Goal: Task Accomplishment & Management: Complete application form

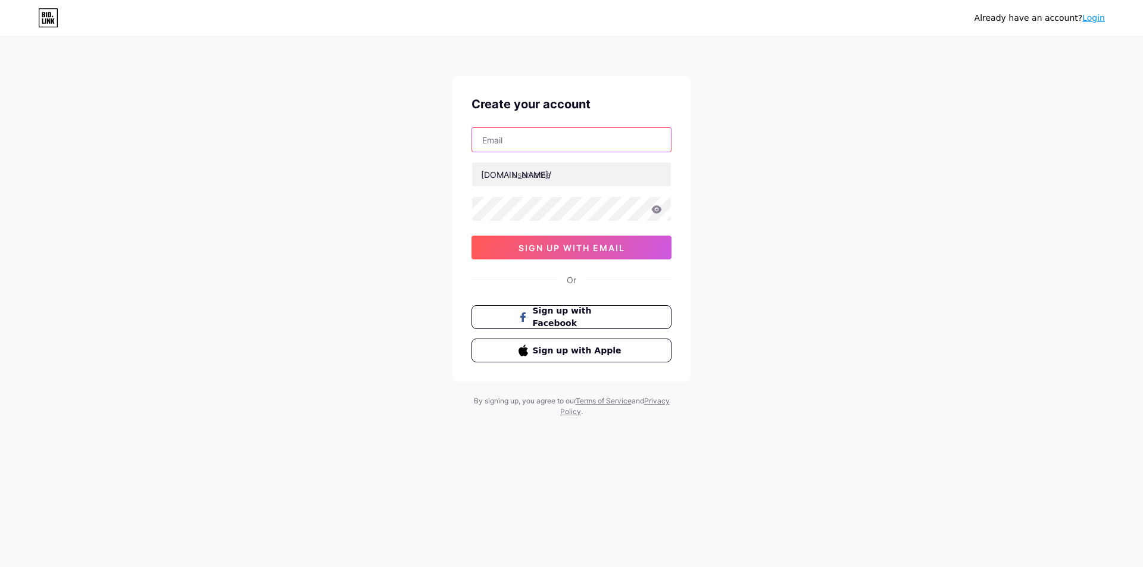
click at [544, 142] on input "text" at bounding box center [571, 140] width 199 height 24
type input "[EMAIL_ADDRESS][DOMAIN_NAME]"
click at [574, 178] on input "text" at bounding box center [571, 175] width 199 height 24
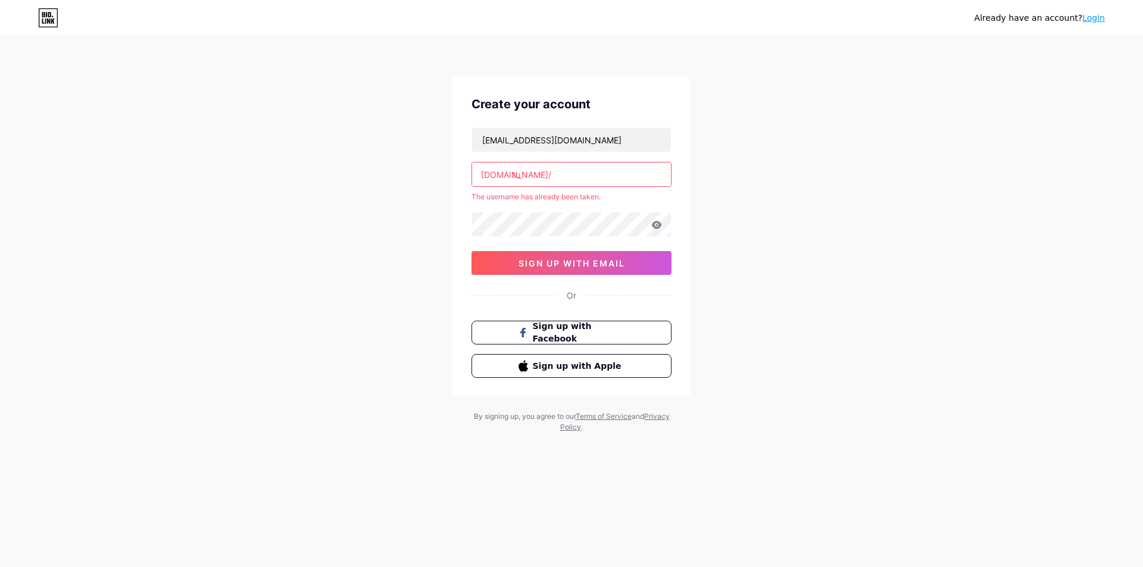
type input "t"
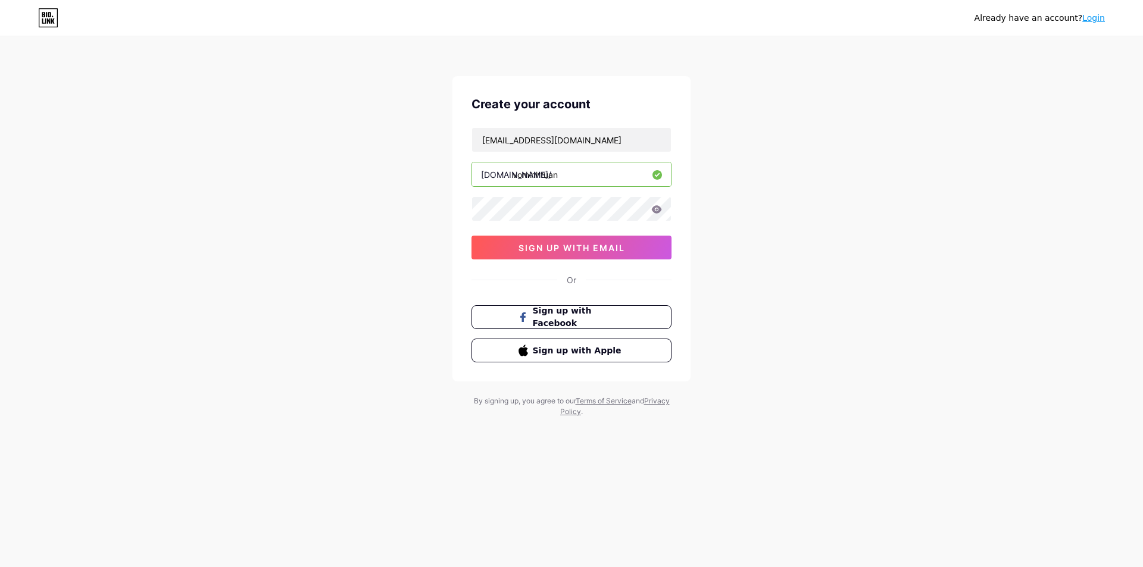
type input "vominhtuan"
click at [652, 208] on icon at bounding box center [656, 209] width 11 height 8
click at [589, 249] on span "sign up with email" at bounding box center [572, 248] width 107 height 10
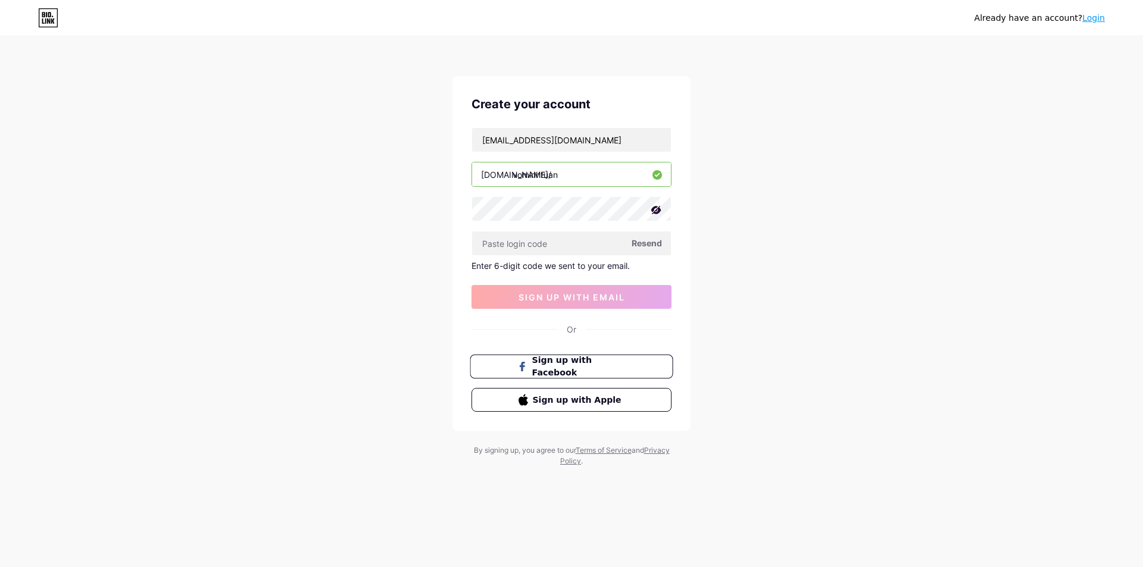
click at [565, 368] on span "Sign up with Facebook" at bounding box center [578, 367] width 93 height 26
click at [408, 211] on div "Already have an account? Login Create your account votuanbum@gmai.com bio.link/…" at bounding box center [571, 252] width 1143 height 505
drag, startPoint x: 582, startPoint y: 296, endPoint x: 592, endPoint y: 266, distance: 32.6
click at [582, 297] on span "sign up with email" at bounding box center [572, 297] width 107 height 10
click at [585, 245] on input "text" at bounding box center [571, 244] width 199 height 24
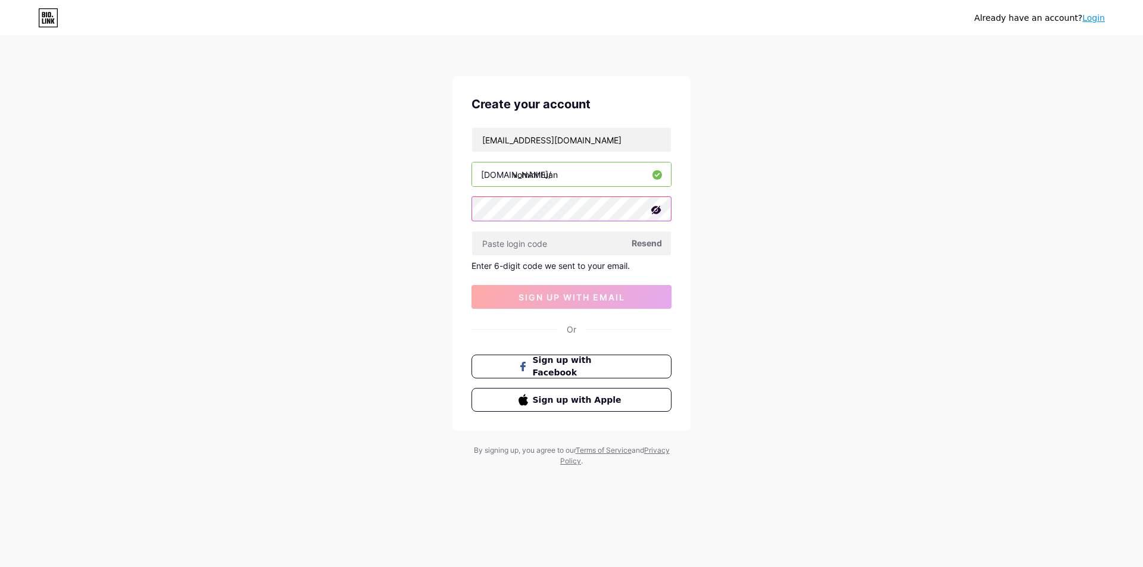
click at [466, 216] on div "Create your account votuanbum@gmai.com bio.link/ vominhtuan Resend Enter 6-digi…" at bounding box center [571, 253] width 238 height 355
click at [387, 212] on div "Already have an account? Login Create your account votuanbum@gmai.com bio.link/…" at bounding box center [571, 252] width 1143 height 505
click at [597, 293] on span "sign up with email" at bounding box center [572, 297] width 107 height 10
click at [603, 292] on span "sign up with email" at bounding box center [572, 297] width 107 height 10
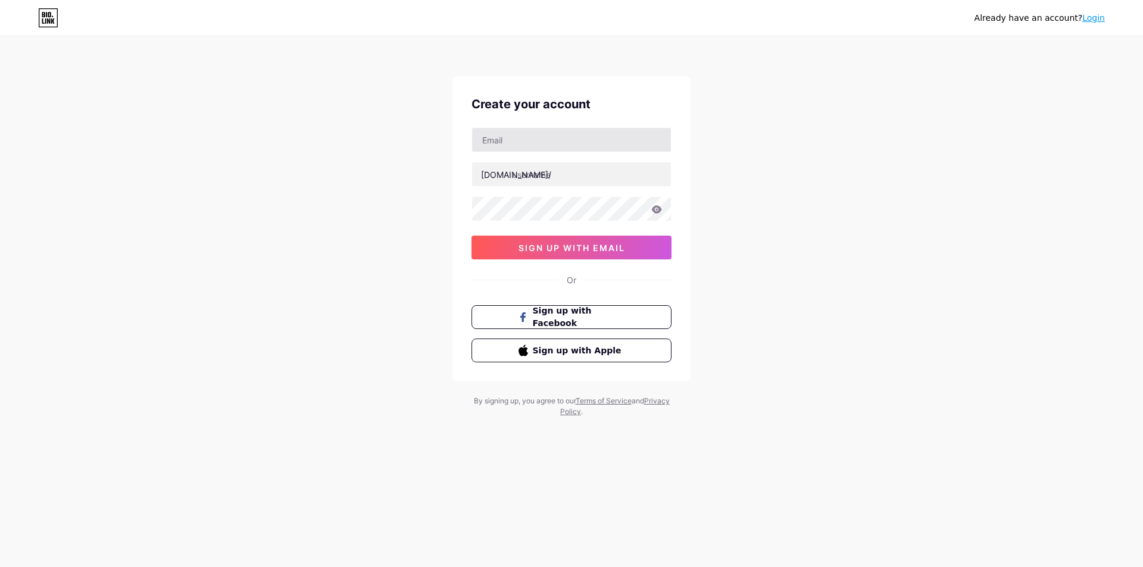
click at [533, 143] on input "text" at bounding box center [571, 140] width 199 height 24
type input "[EMAIL_ADDRESS][DOMAIN_NAME]"
drag, startPoint x: 587, startPoint y: 173, endPoint x: 579, endPoint y: 174, distance: 8.5
click at [586, 173] on input "text" at bounding box center [571, 175] width 199 height 24
type input "vominhtuan"
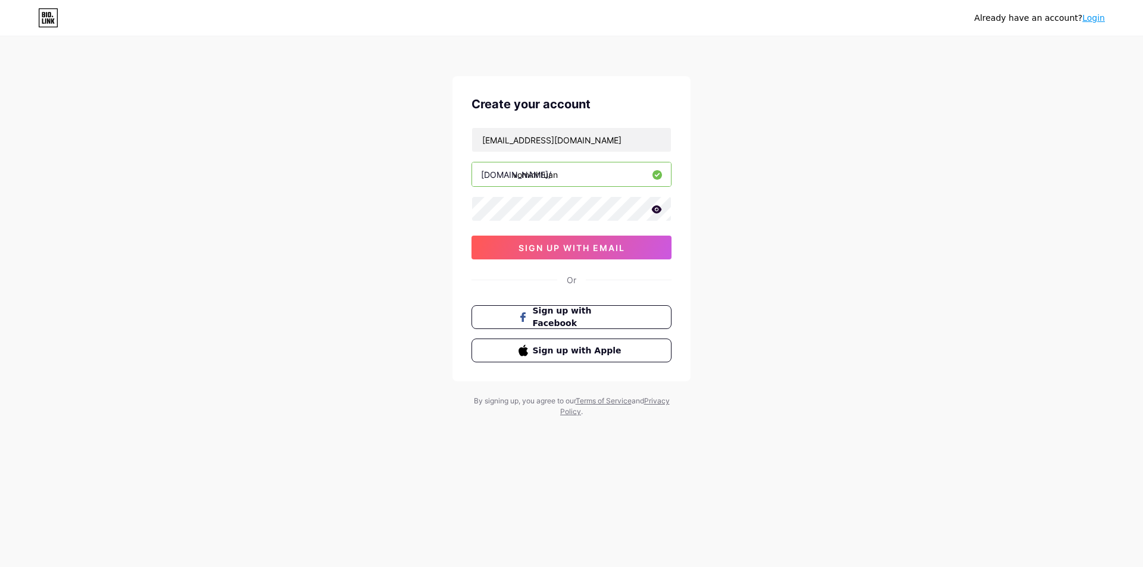
click at [658, 205] on icon at bounding box center [656, 209] width 11 height 8
drag, startPoint x: 584, startPoint y: 244, endPoint x: 592, endPoint y: 246, distance: 7.9
click at [590, 245] on span "sign up with email" at bounding box center [572, 248] width 107 height 10
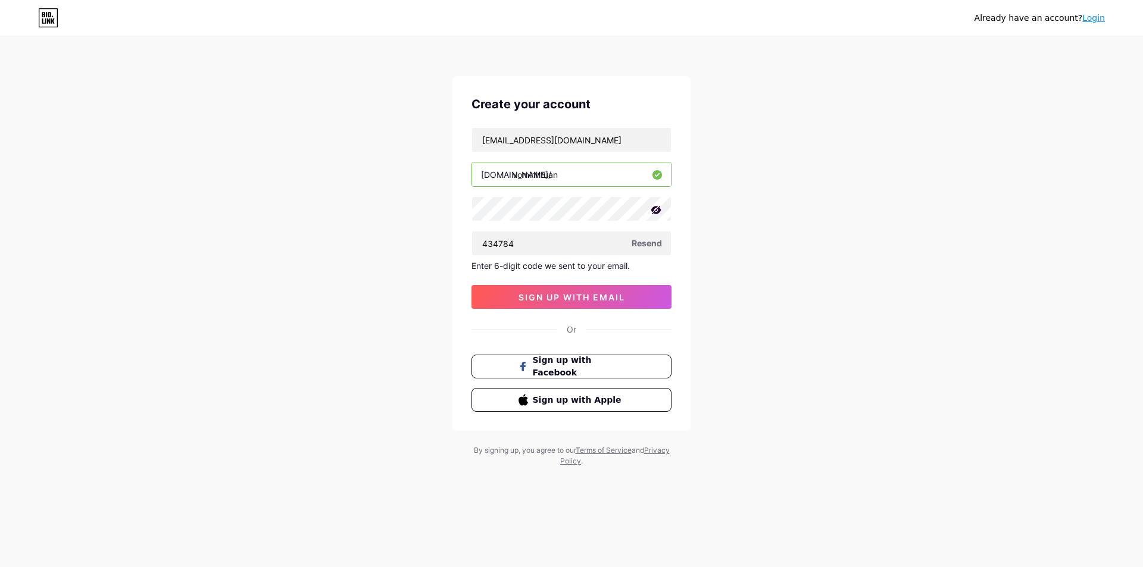
type input "434784"
click at [567, 298] on span "sign up with email" at bounding box center [572, 297] width 107 height 10
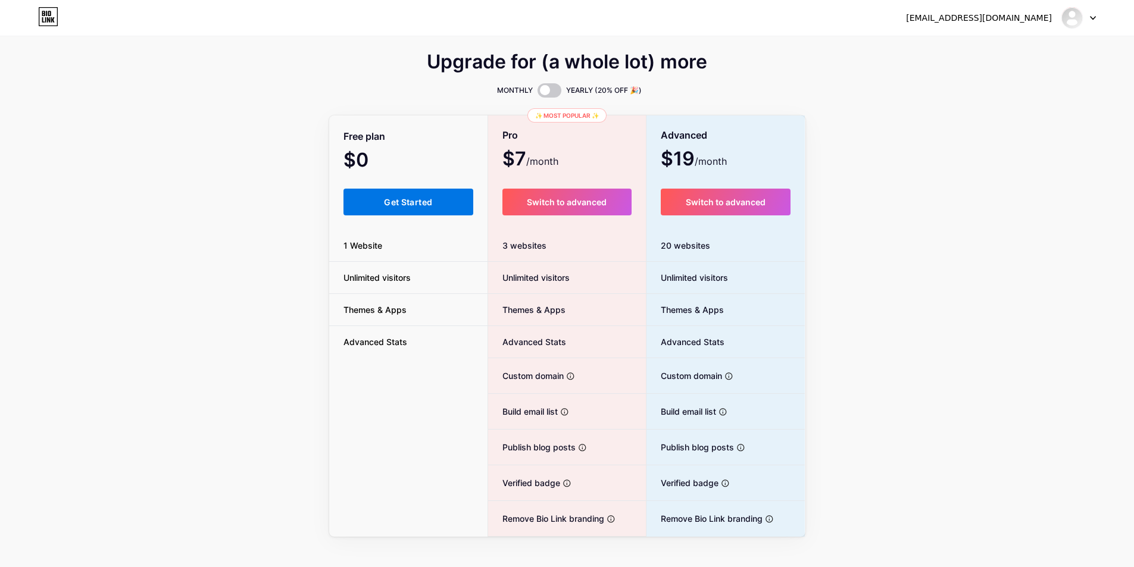
click at [417, 195] on button "Get Started" at bounding box center [408, 202] width 130 height 27
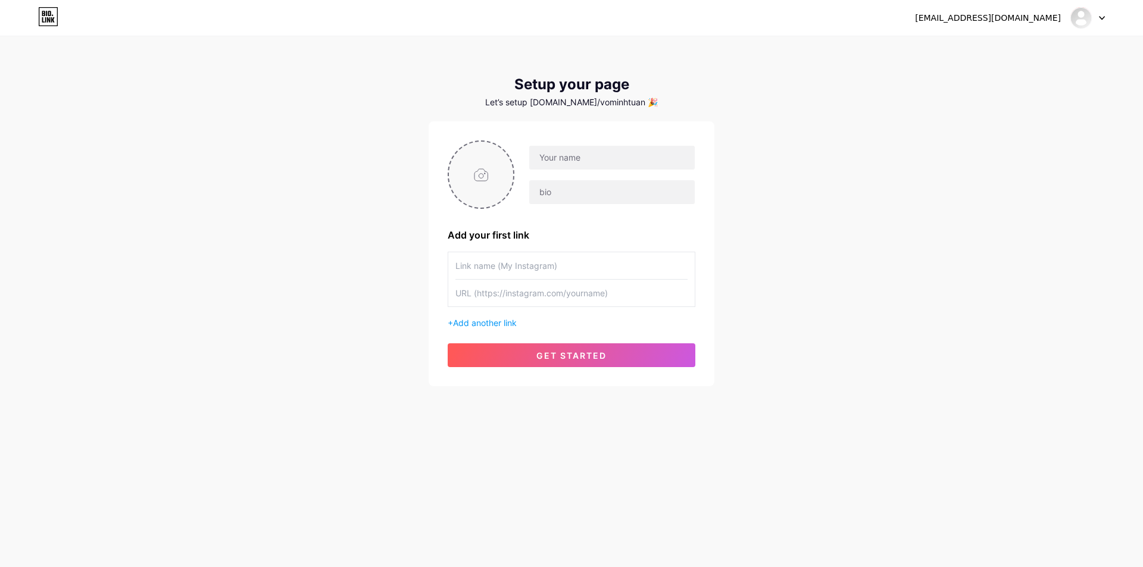
click at [477, 180] on input "file" at bounding box center [481, 175] width 64 height 66
click at [489, 184] on input "file" at bounding box center [481, 175] width 64 height 66
type input "C:\fakepath\482227114_1705255613678688_1902248780835196584_n.jpg"
click at [596, 158] on input "text" at bounding box center [611, 158] width 165 height 24
type input "t"
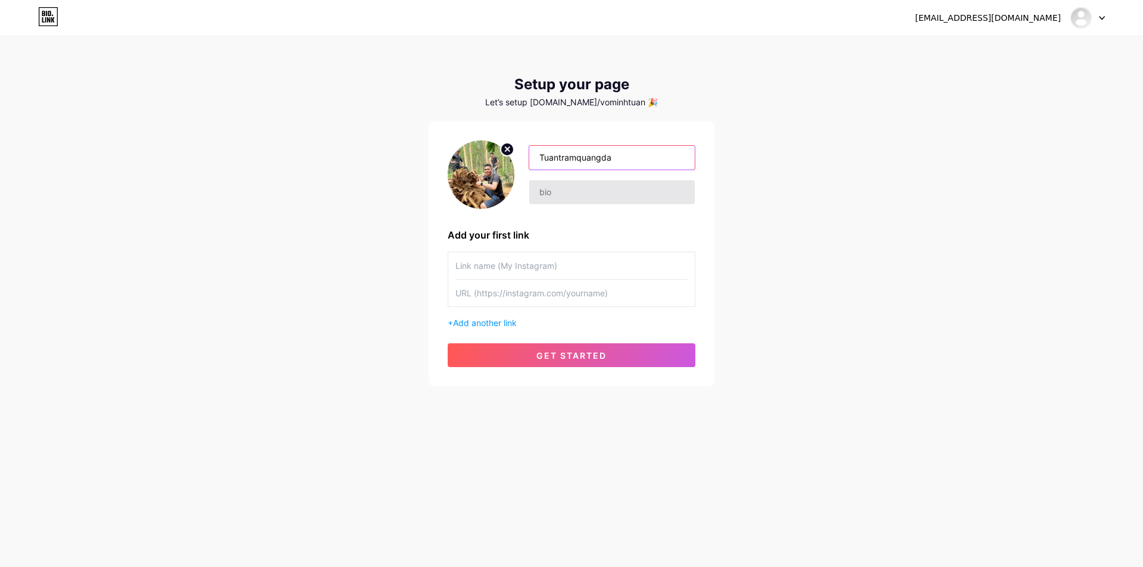
type input "Tuantramquangda"
click at [571, 193] on input "text" at bounding box center [611, 192] width 165 height 24
type input "t"
type input "Tuấn Trầm [GEOGRAPHIC_DATA]"
drag, startPoint x: 548, startPoint y: 273, endPoint x: 567, endPoint y: 277, distance: 18.9
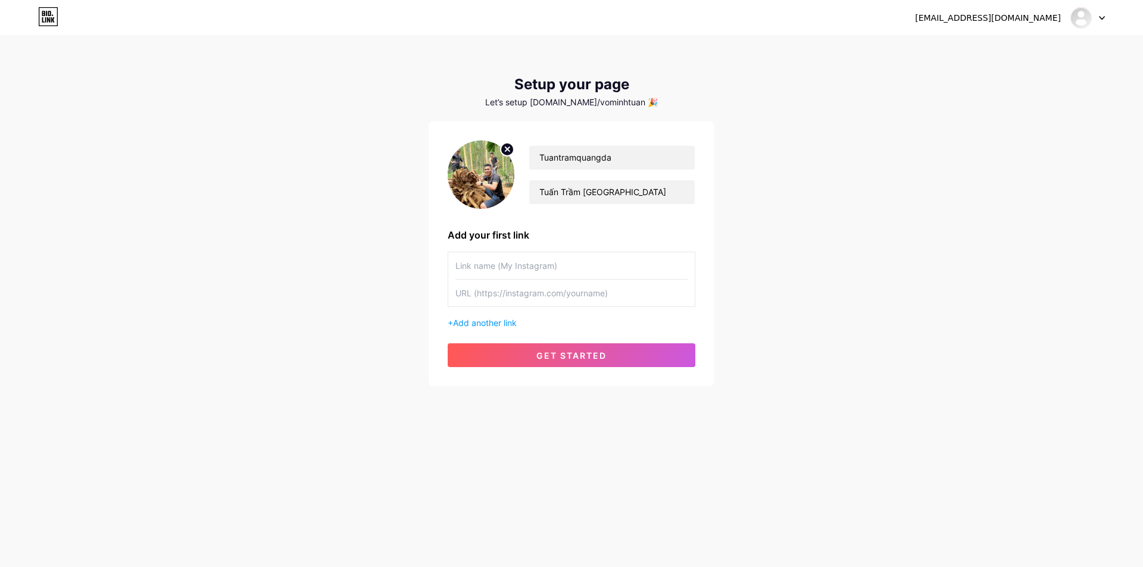
click at [549, 273] on input "text" at bounding box center [571, 265] width 232 height 27
type input "ư"
type input "website Tuấn Trầm"
click at [606, 296] on input "text" at bounding box center [571, 293] width 232 height 27
type input "t"
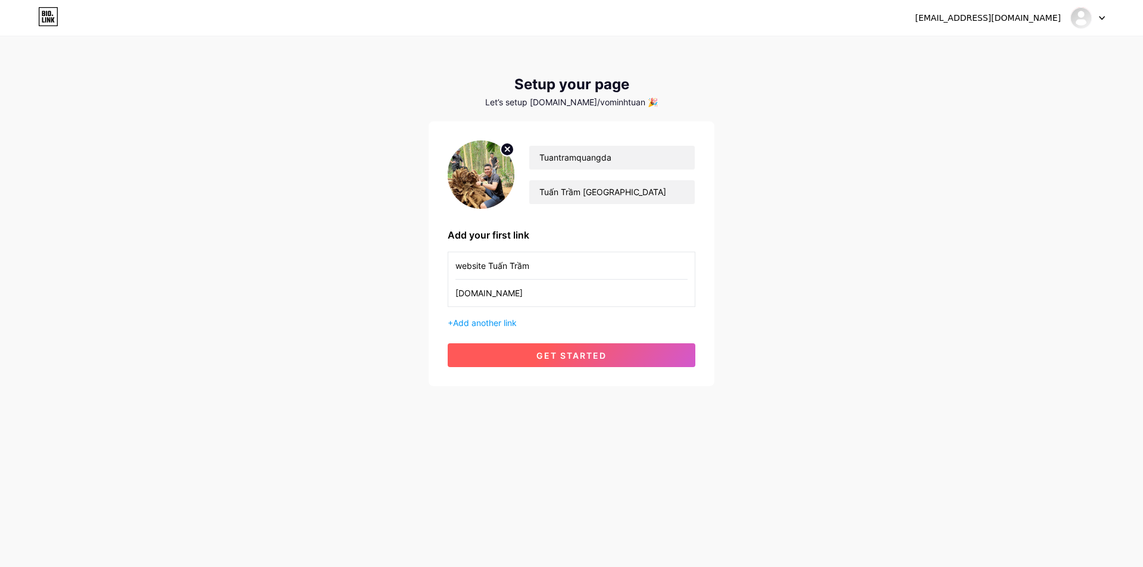
type input "[DOMAIN_NAME]"
click at [586, 353] on span "get started" at bounding box center [571, 356] width 70 height 10
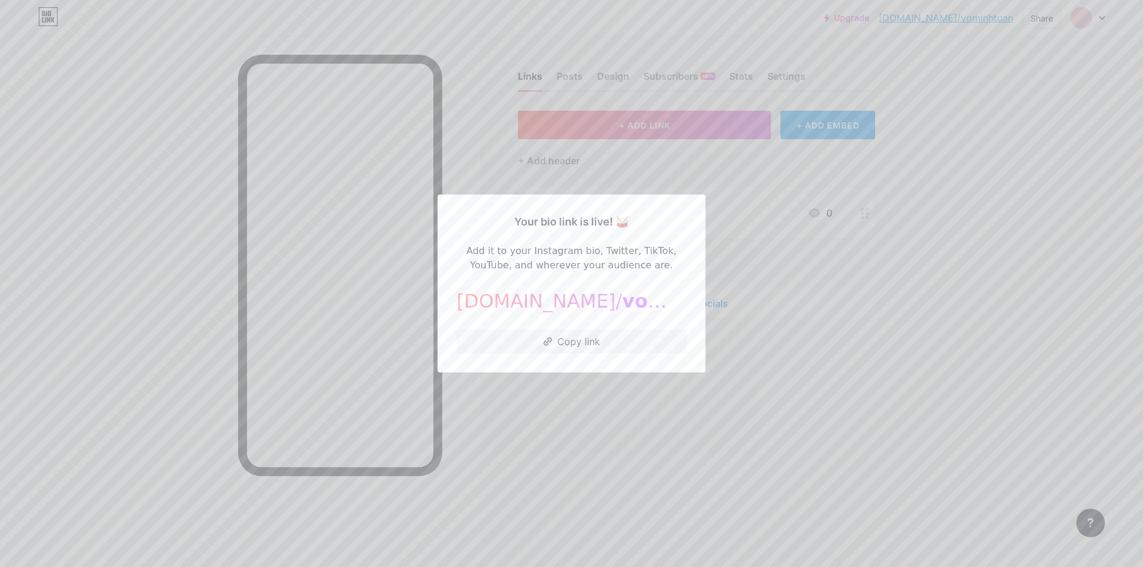
click at [296, 399] on div at bounding box center [571, 283] width 1143 height 567
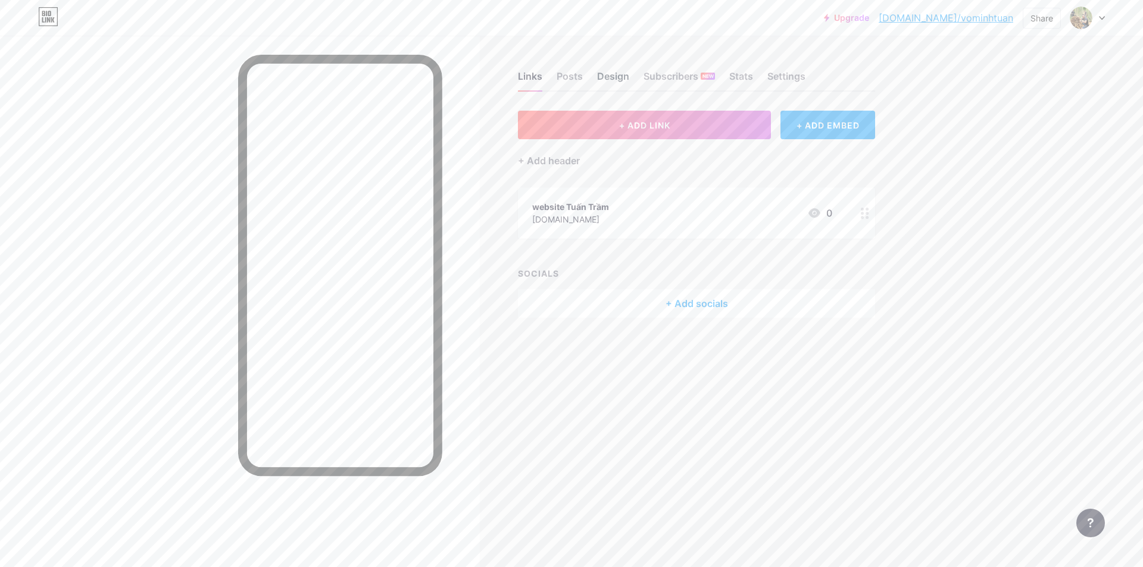
click at [620, 79] on div "Design" at bounding box center [613, 79] width 32 height 21
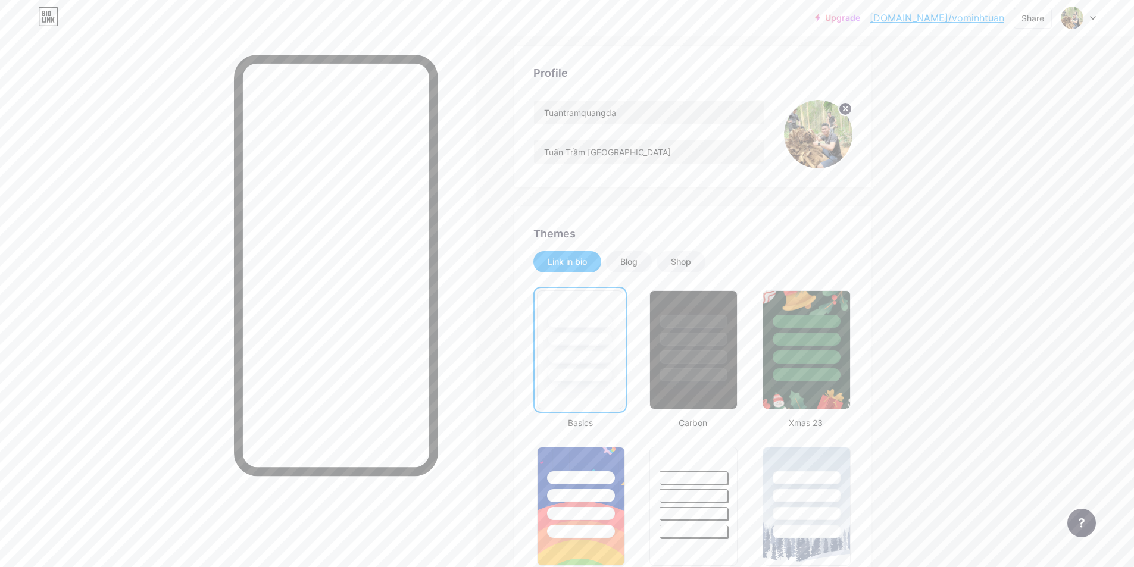
scroll to position [179, 0]
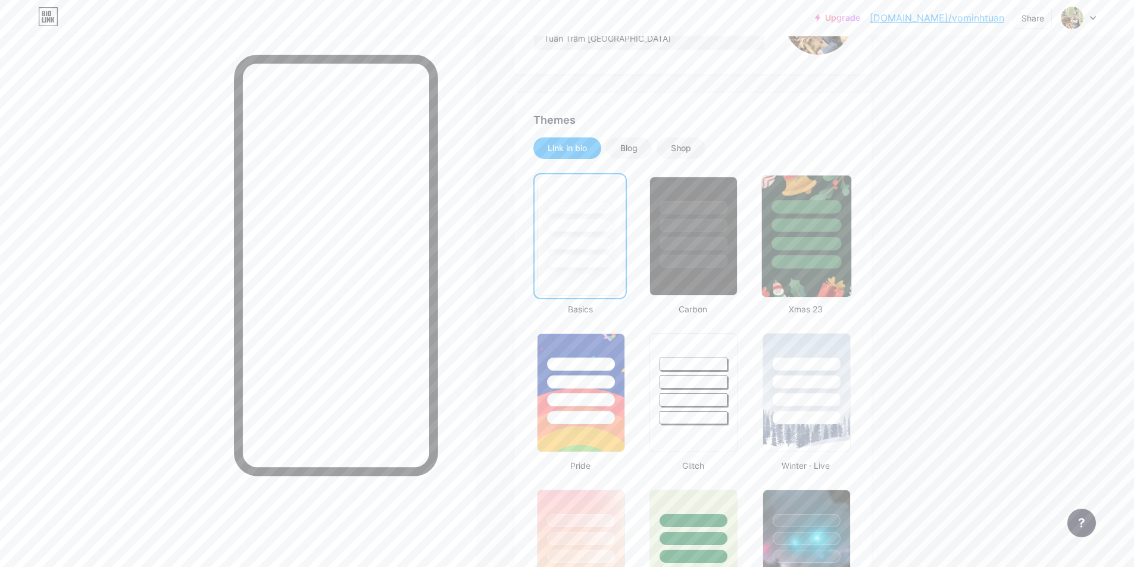
click at [797, 246] on div at bounding box center [807, 244] width 70 height 14
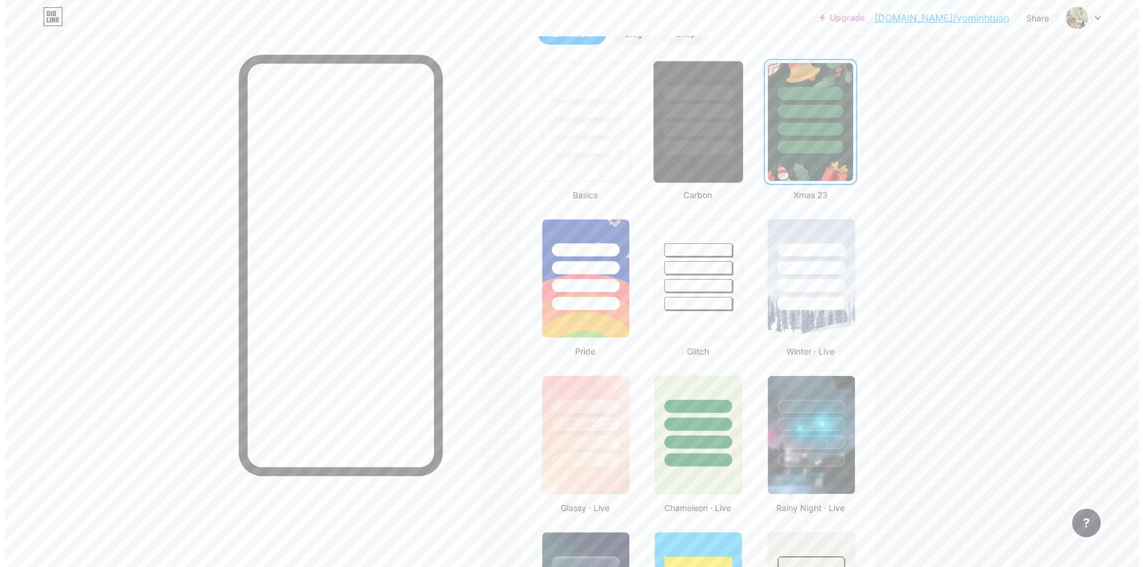
scroll to position [0, 0]
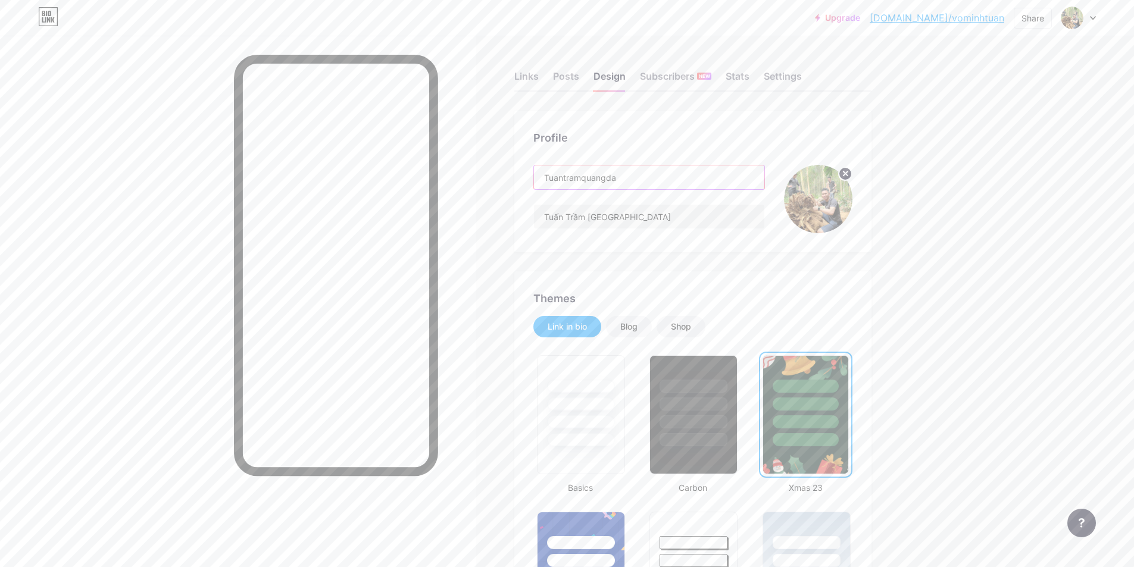
click at [636, 183] on input "Tuantramquangda" at bounding box center [649, 177] width 230 height 24
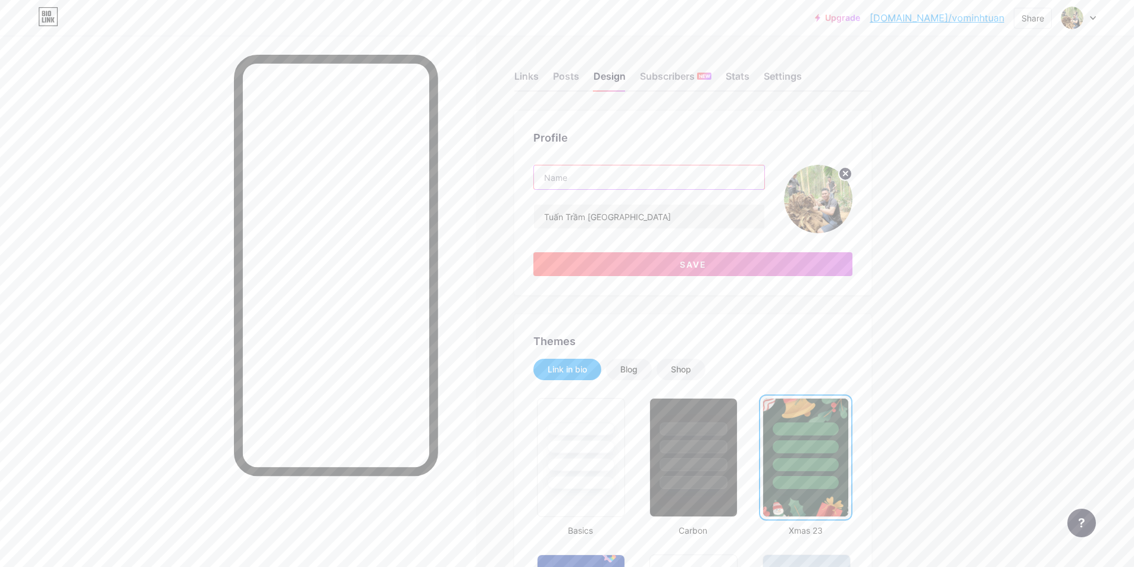
click at [604, 170] on input "text" at bounding box center [649, 177] width 230 height 24
type input "ư"
click at [44, 207] on div at bounding box center [238, 319] width 476 height 567
click at [565, 81] on div "Posts" at bounding box center [566, 79] width 26 height 21
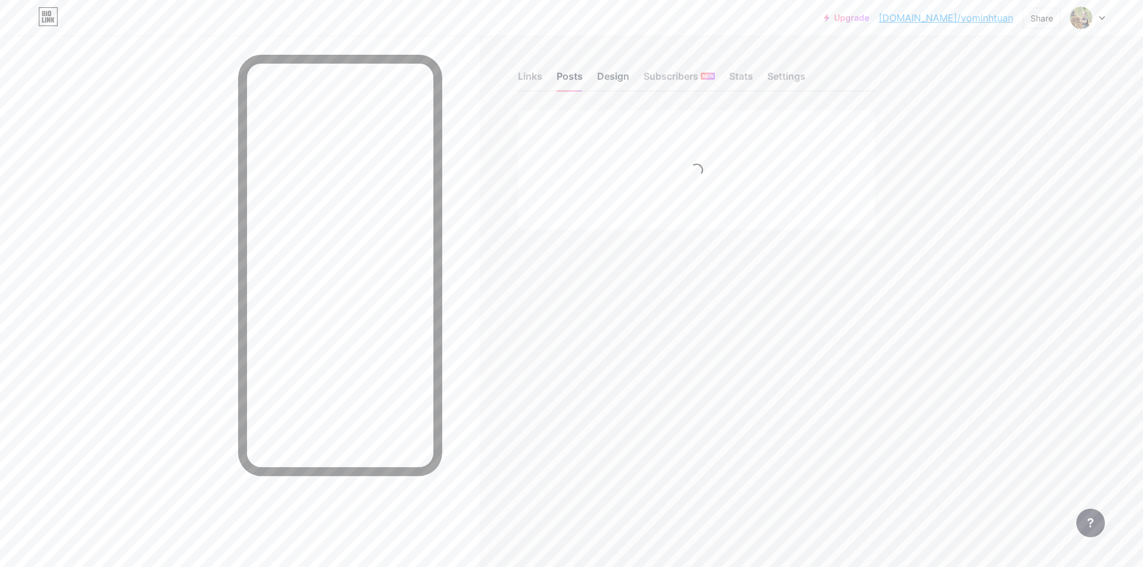
click at [608, 75] on div "Design" at bounding box center [613, 79] width 32 height 21
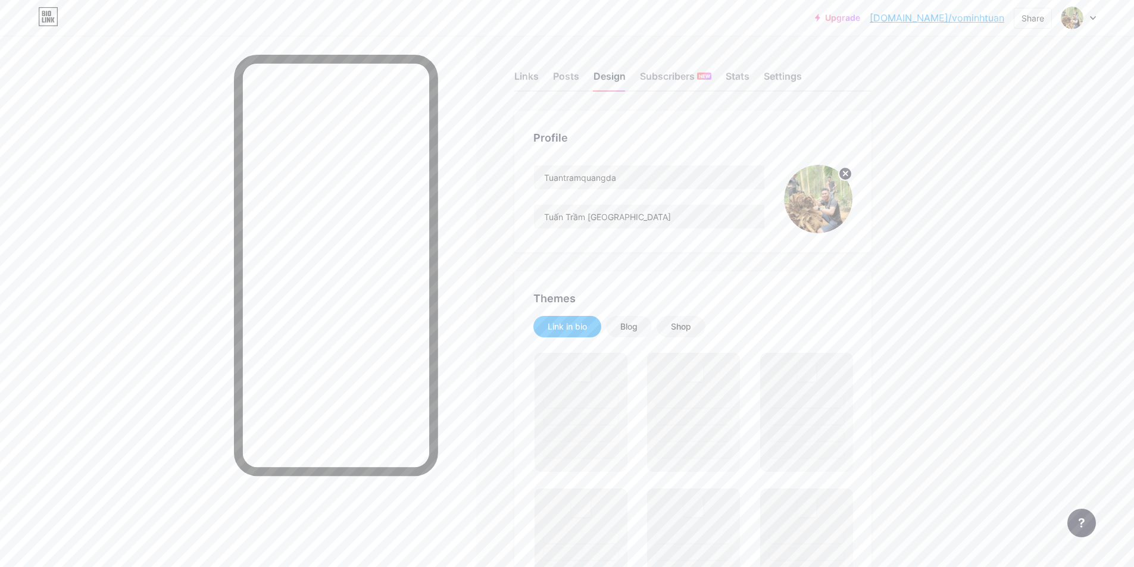
click at [616, 80] on div "Design" at bounding box center [610, 79] width 32 height 21
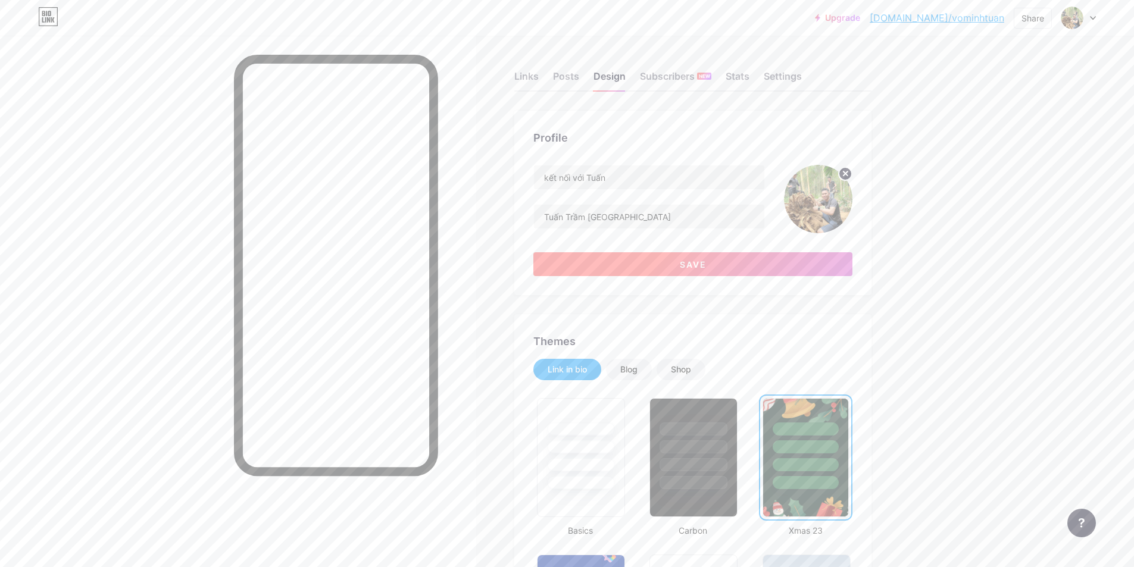
click at [685, 264] on button "Save" at bounding box center [692, 264] width 319 height 24
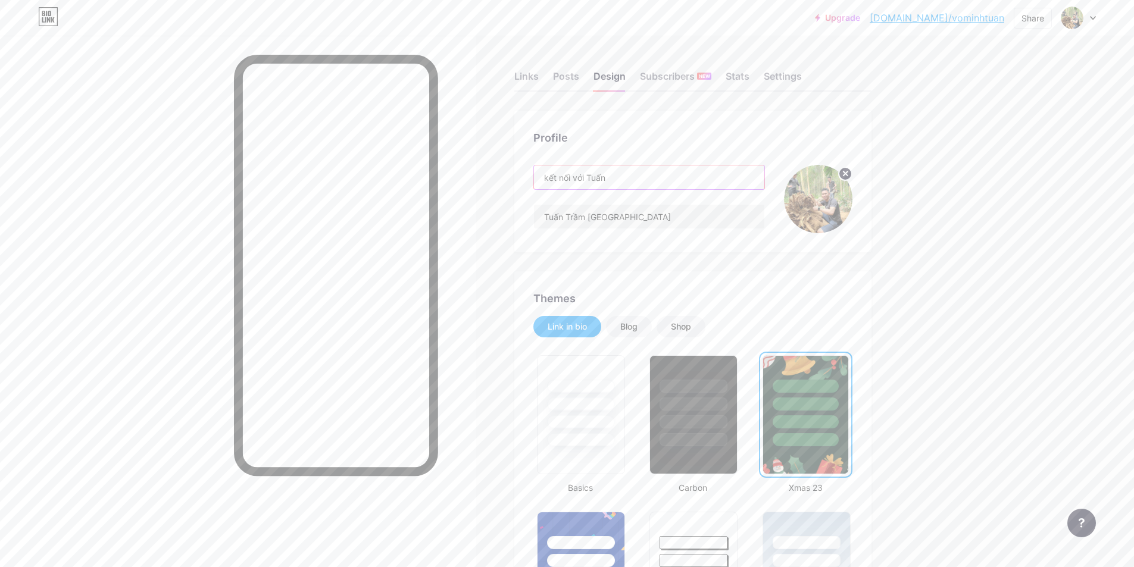
click at [624, 177] on input "kết nối với Tuấn" at bounding box center [649, 177] width 230 height 24
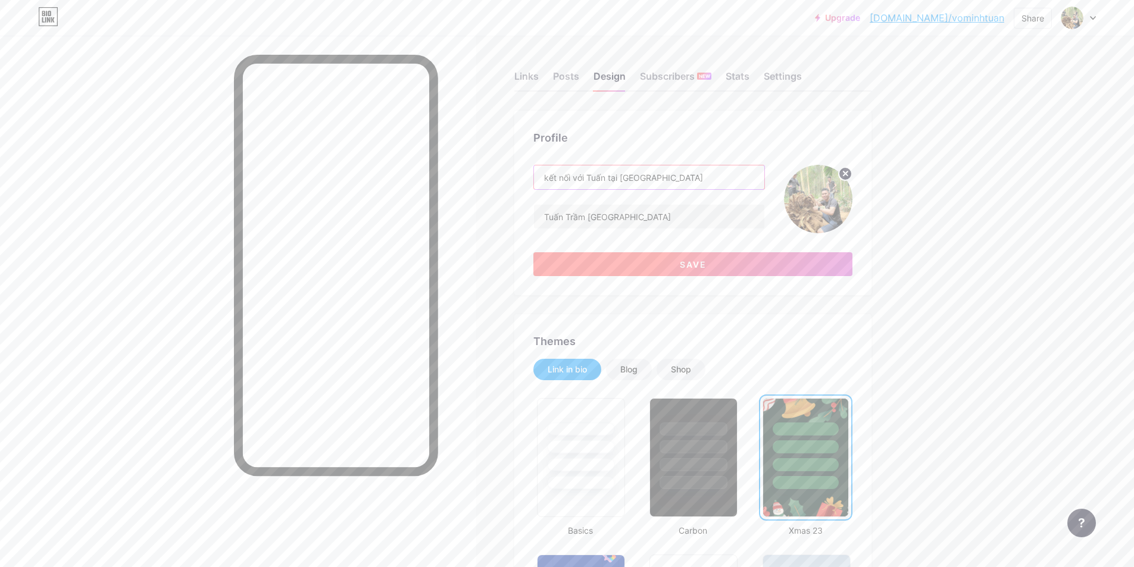
type input "kết nối với Tuấn tại [GEOGRAPHIC_DATA]"
click at [706, 261] on button "Save" at bounding box center [692, 264] width 319 height 24
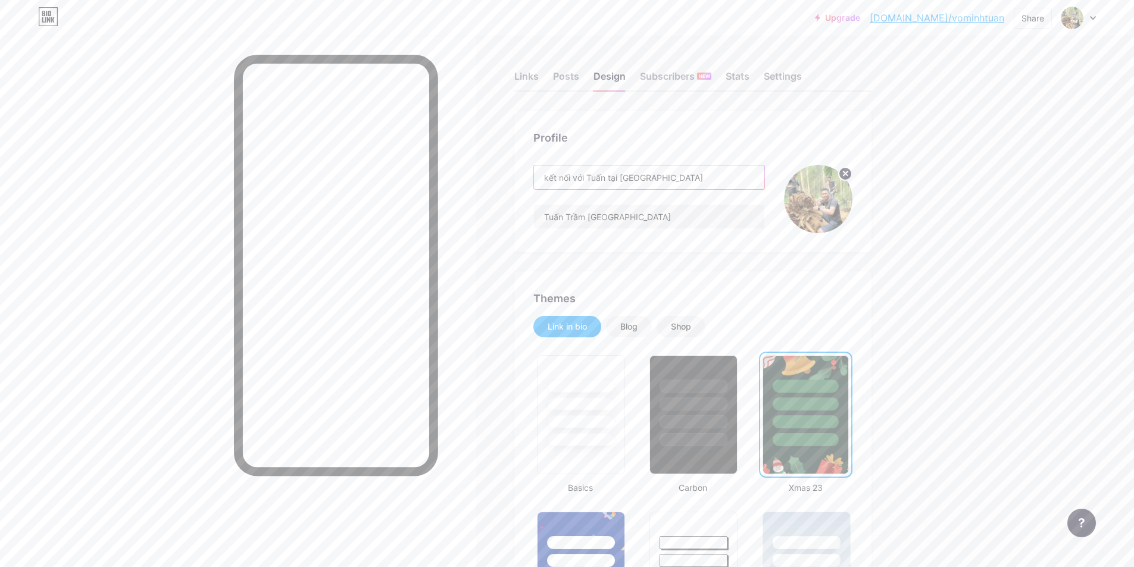
click at [679, 183] on input "kết nối với Tuấn tại [GEOGRAPHIC_DATA]" at bounding box center [649, 177] width 230 height 24
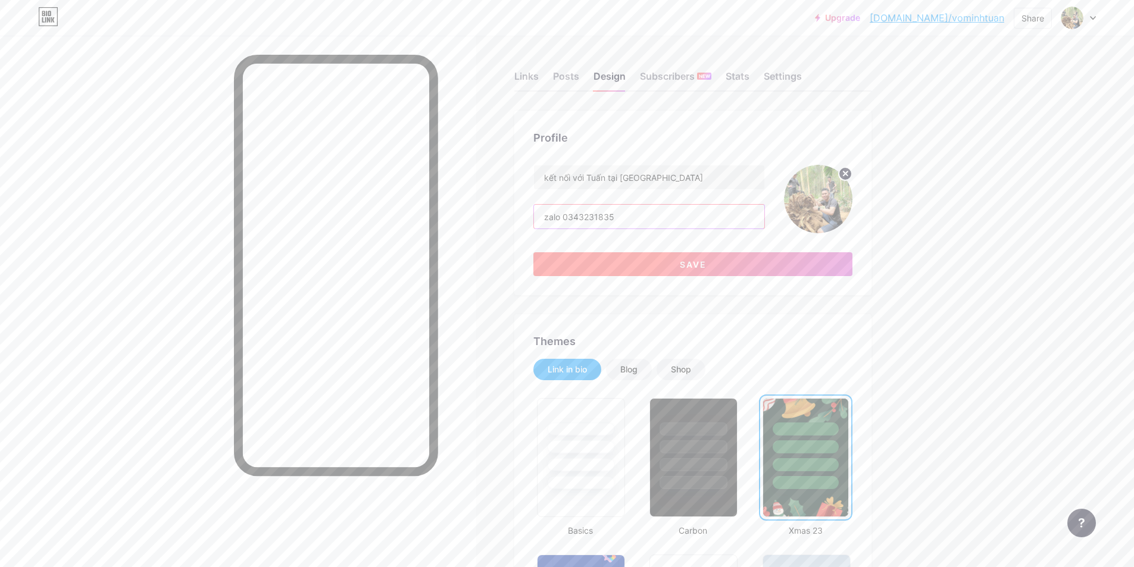
type input "zalo 0343231835"
click at [631, 267] on button "Save" at bounding box center [692, 264] width 319 height 24
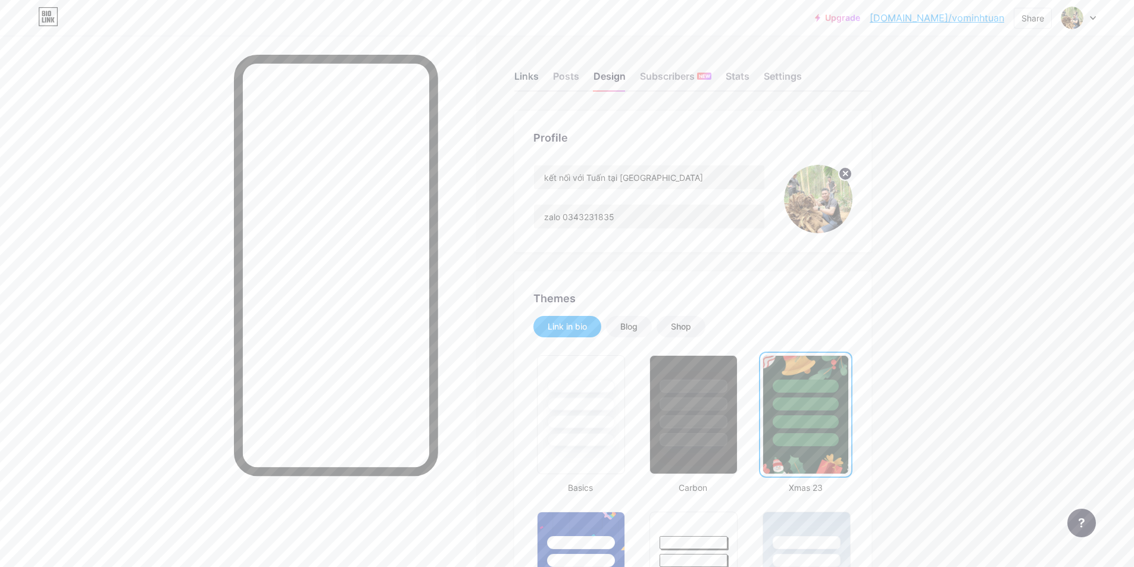
click at [533, 77] on div "Links" at bounding box center [526, 79] width 24 height 21
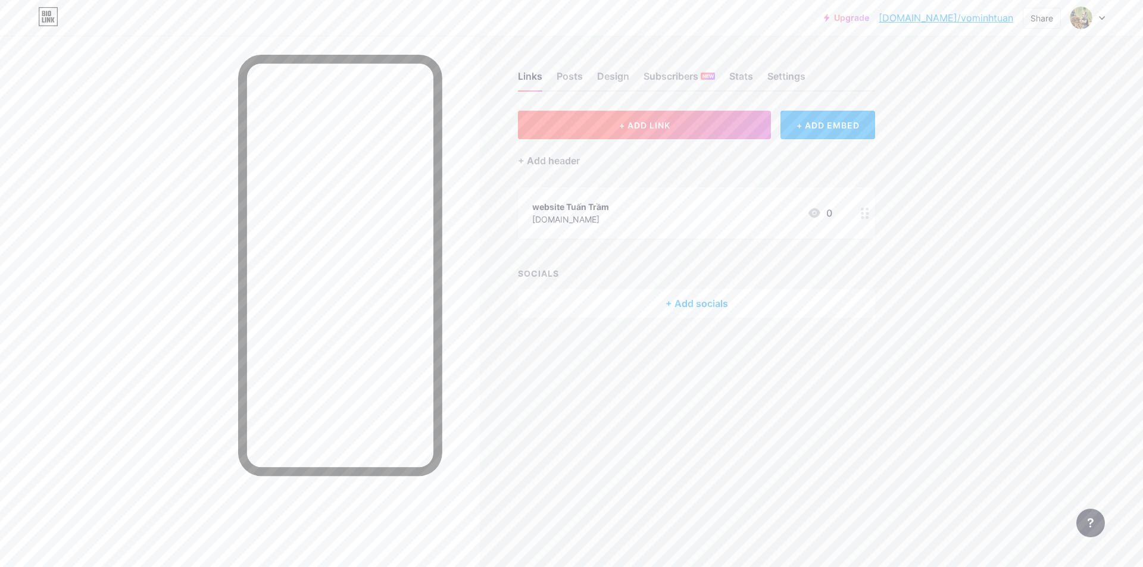
click at [661, 133] on button "+ ADD LINK" at bounding box center [644, 125] width 253 height 29
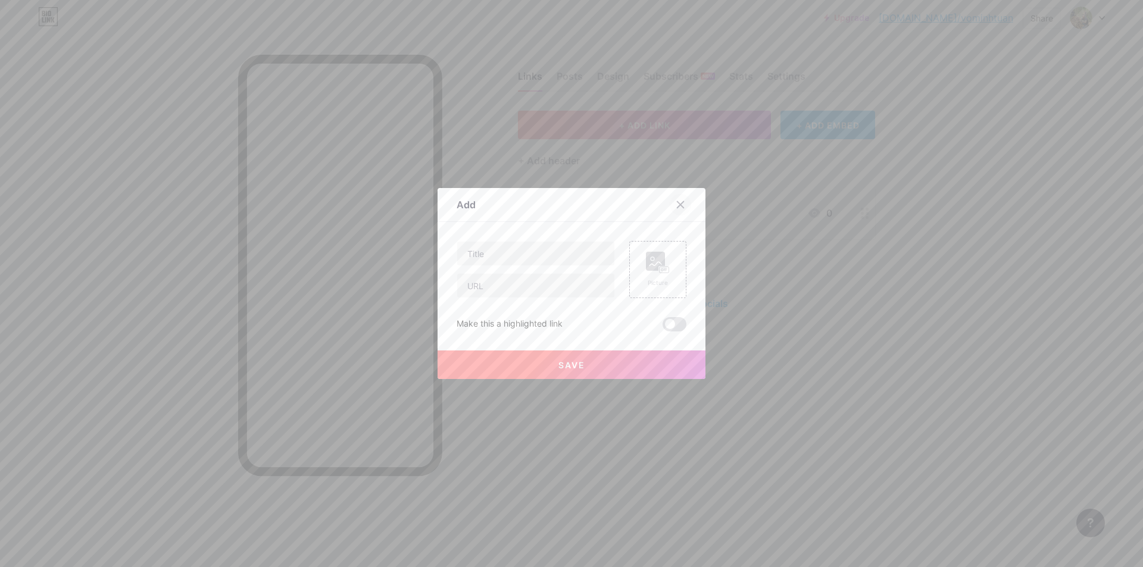
click at [670, 202] on div at bounding box center [680, 204] width 21 height 21
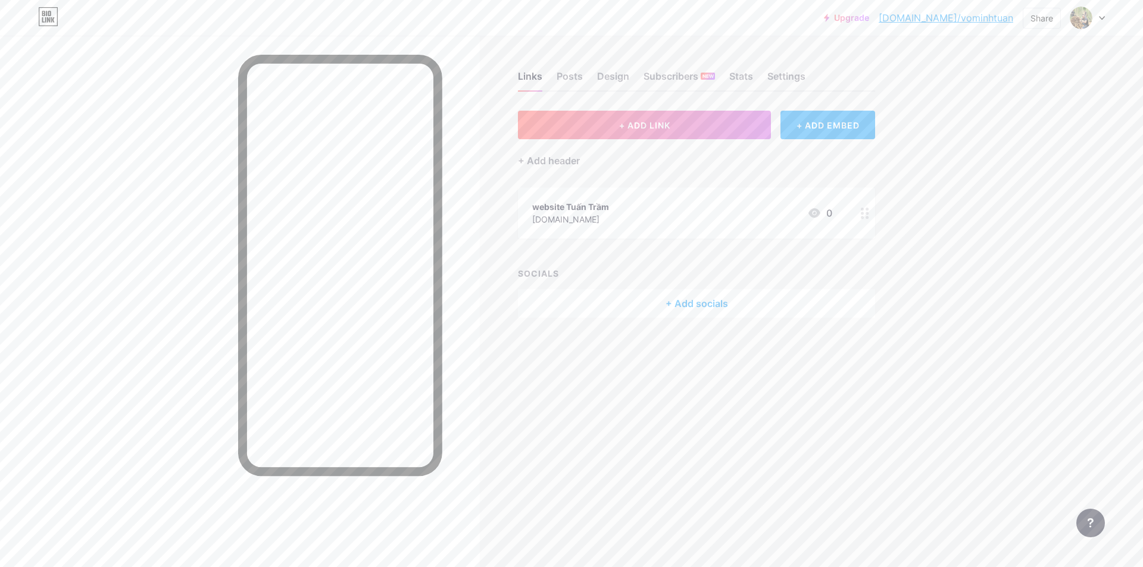
click at [693, 307] on div "+ Add socials" at bounding box center [696, 303] width 357 height 29
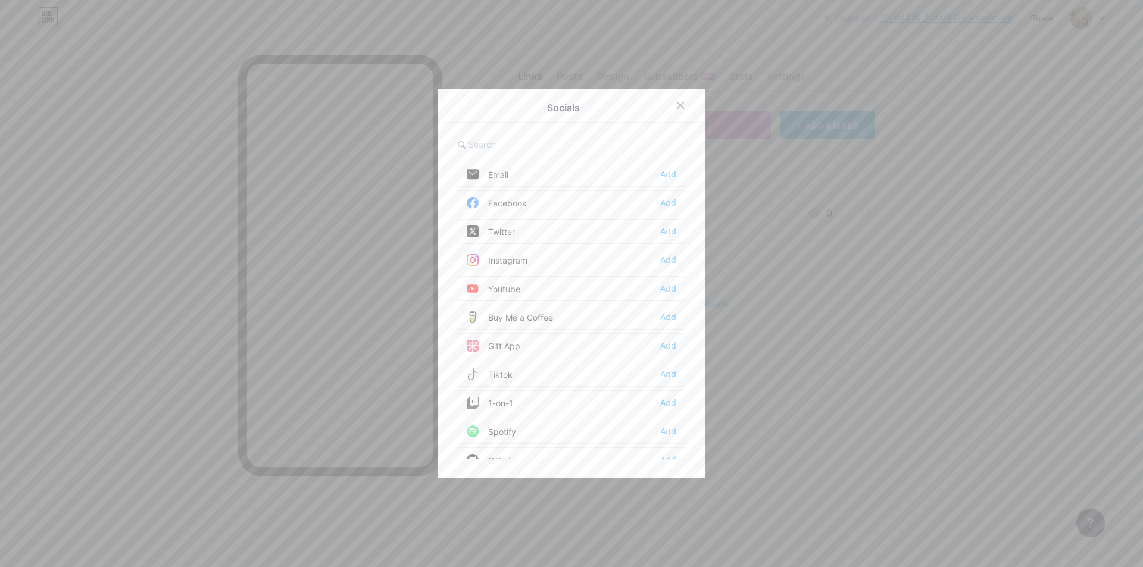
click at [513, 145] on input "text" at bounding box center [535, 144] width 132 height 13
type input "z"
click at [664, 202] on div "Add" at bounding box center [668, 203] width 16 height 12
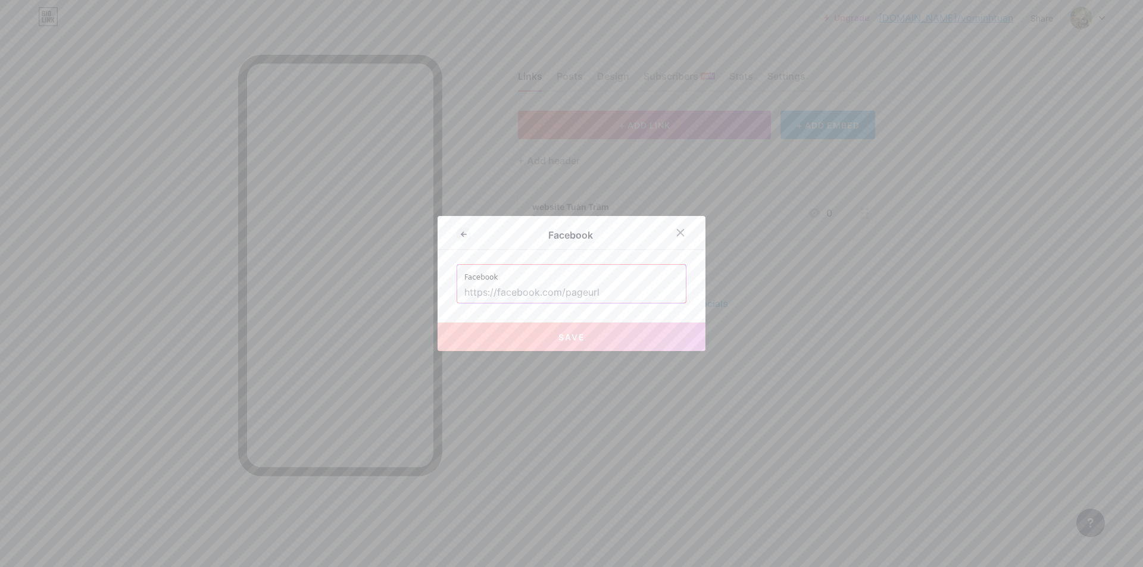
click at [554, 279] on label "Facebook" at bounding box center [571, 274] width 214 height 18
click at [554, 289] on input "text" at bounding box center [571, 293] width 214 height 20
click at [530, 293] on input "text" at bounding box center [571, 293] width 214 height 20
paste input "[URL][DOMAIN_NAME]"
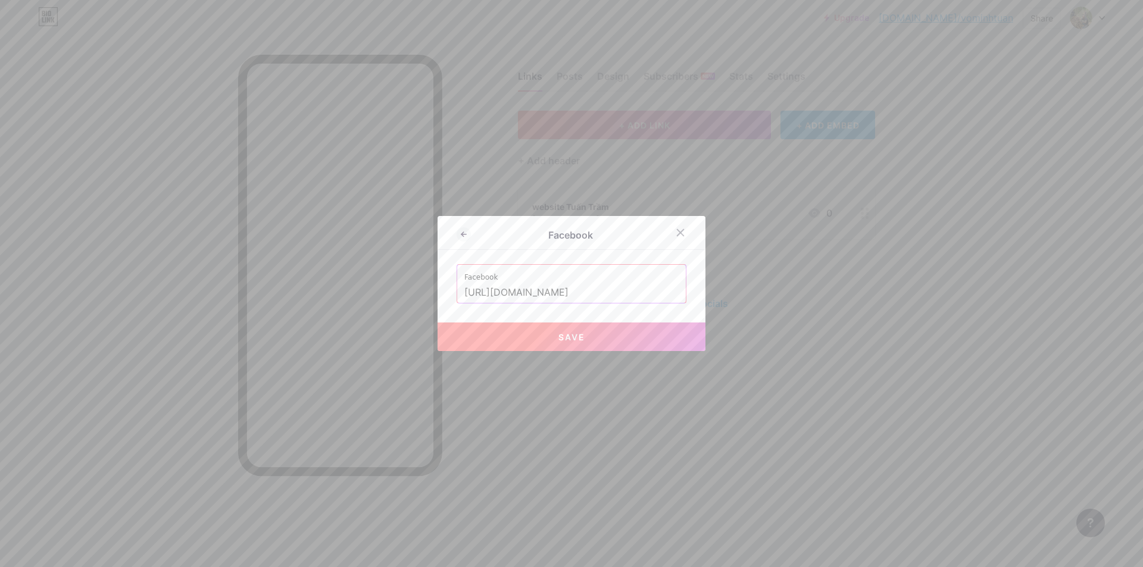
type input "[URL][DOMAIN_NAME]"
click at [545, 335] on button "Save" at bounding box center [572, 337] width 268 height 29
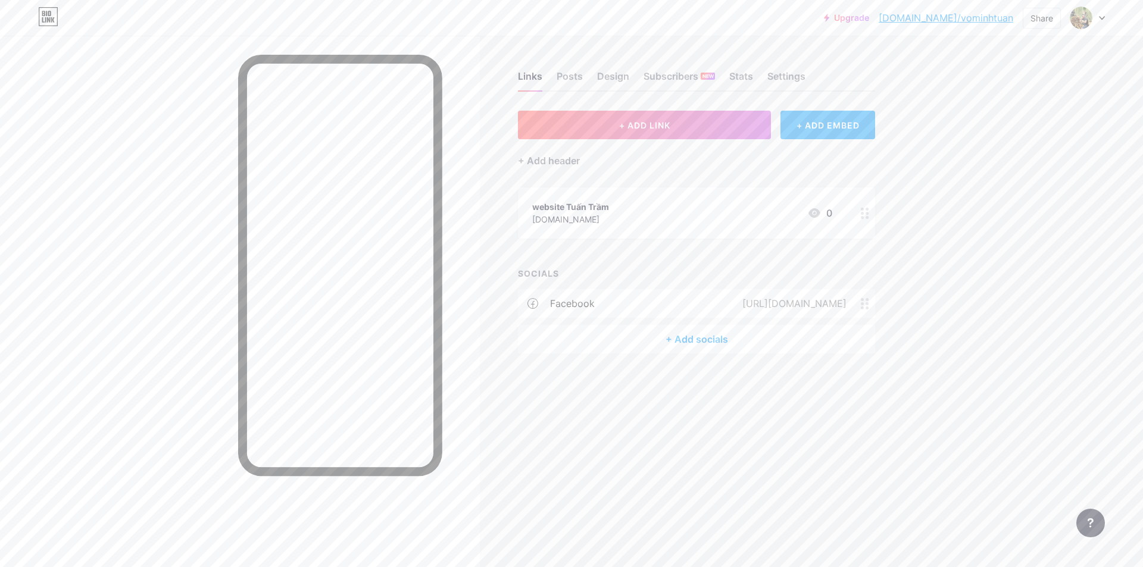
click at [688, 341] on div "+ Add socials" at bounding box center [696, 339] width 357 height 29
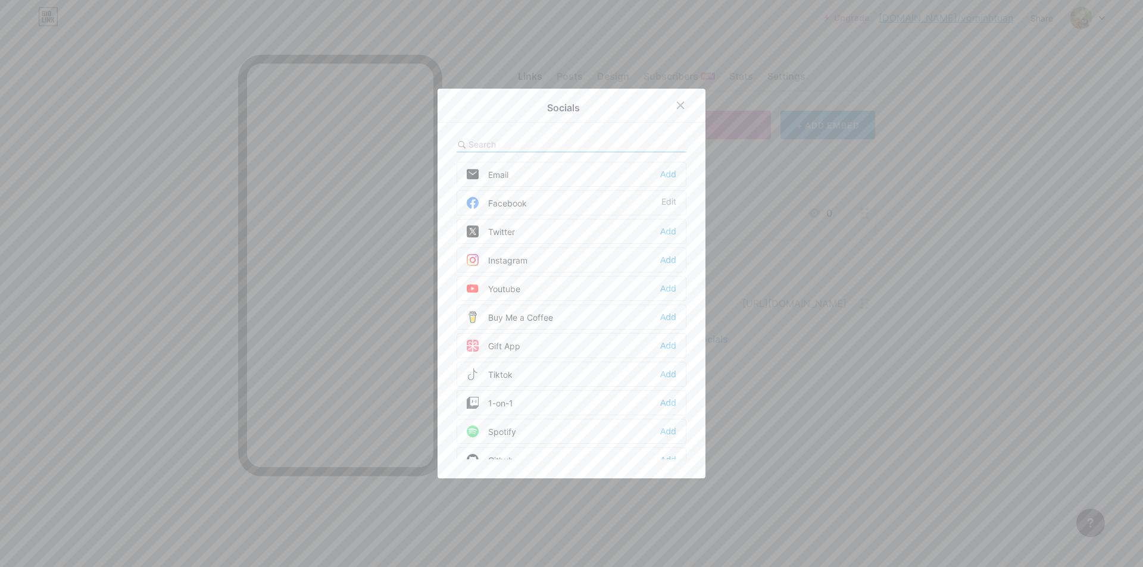
click at [544, 141] on input "text" at bounding box center [535, 144] width 132 height 13
click at [677, 102] on icon at bounding box center [681, 106] width 10 height 10
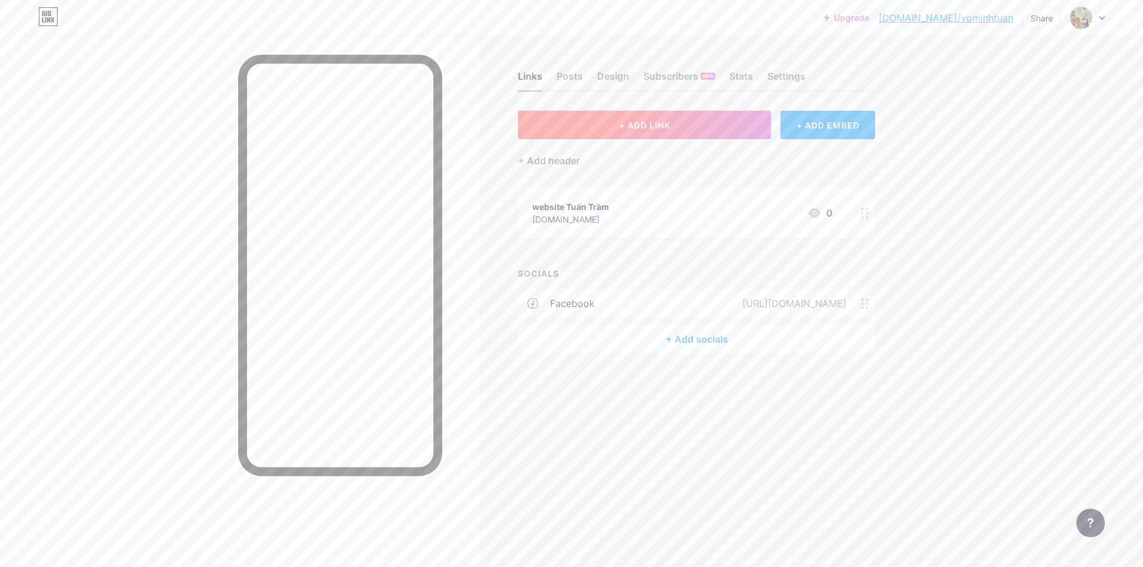
click at [660, 128] on span "+ ADD LINK" at bounding box center [644, 125] width 51 height 10
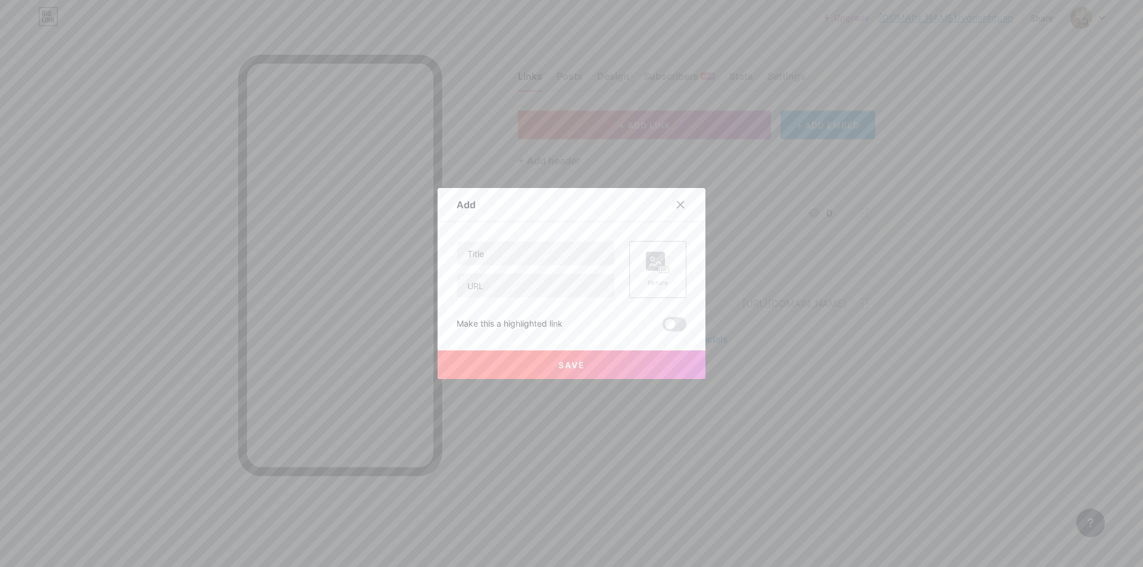
click at [661, 273] on rect at bounding box center [665, 270] width 10 height 6
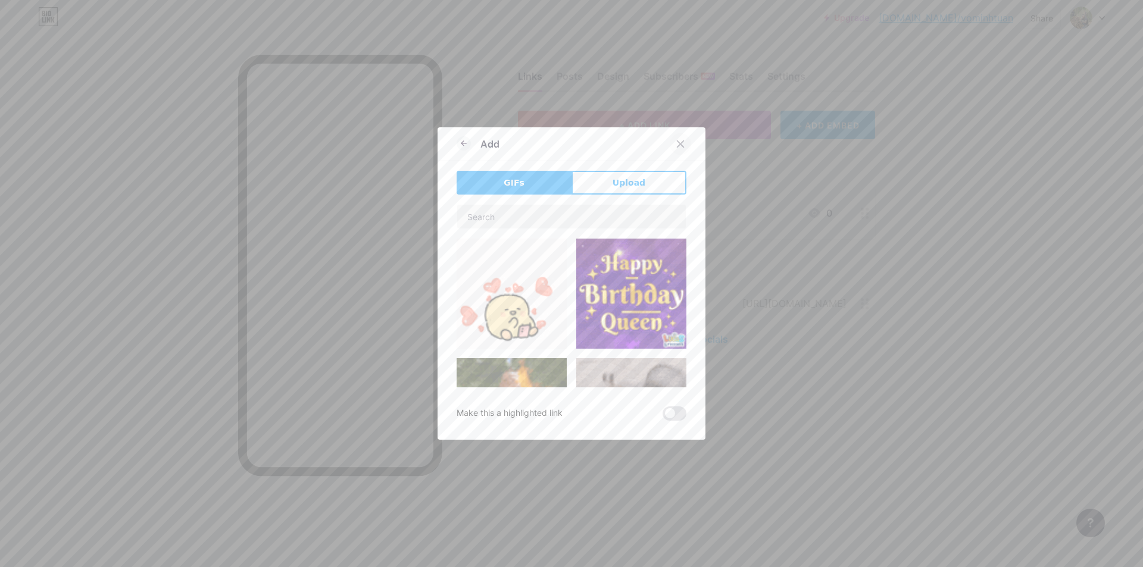
click at [677, 144] on icon at bounding box center [681, 144] width 10 height 10
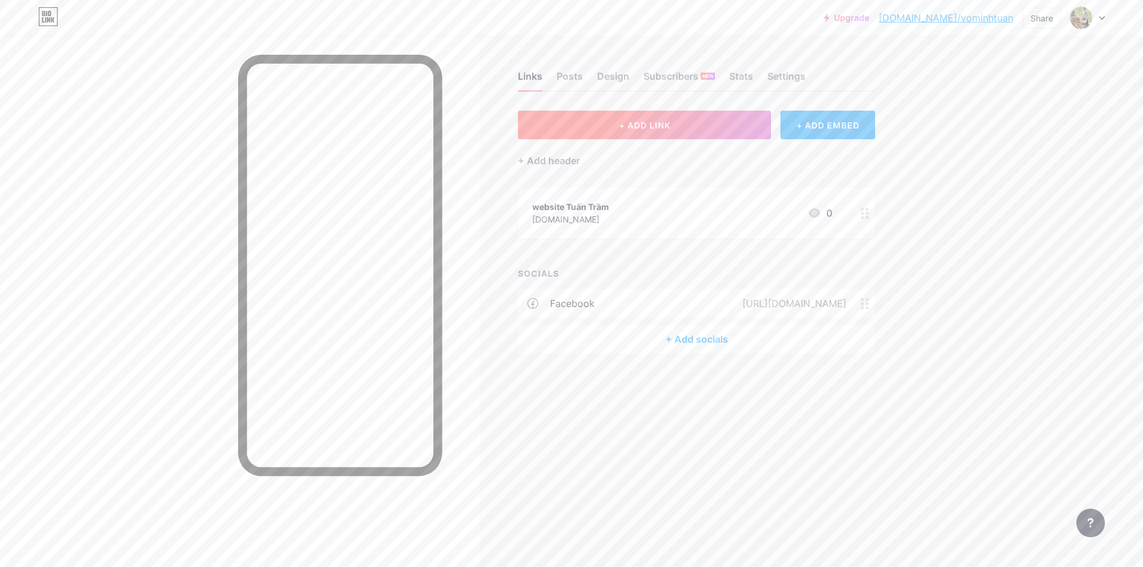
click at [626, 132] on button "+ ADD LINK" at bounding box center [644, 125] width 253 height 29
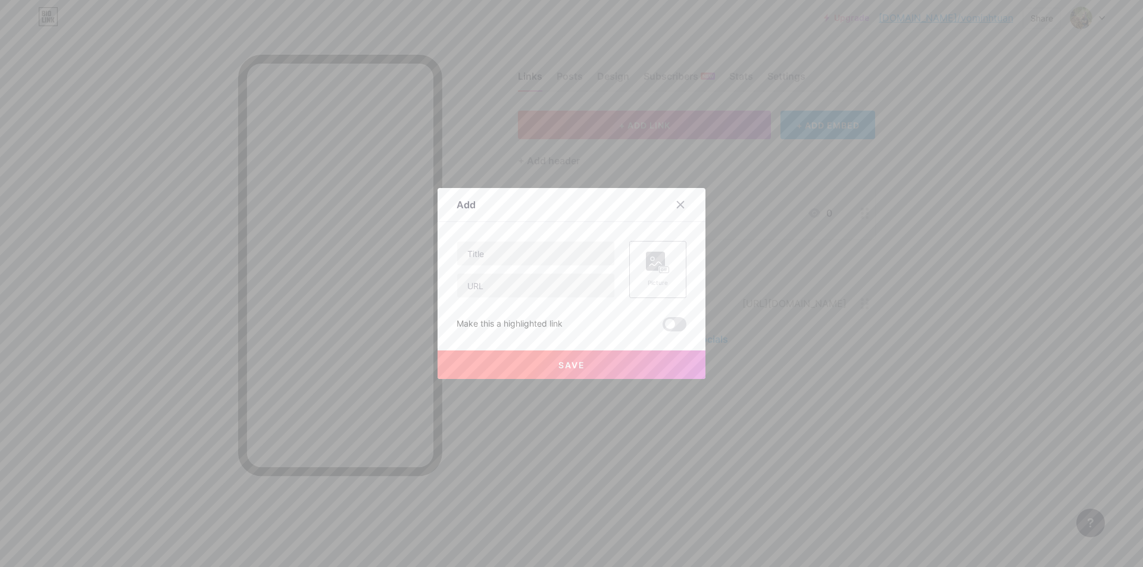
click at [656, 271] on icon at bounding box center [658, 263] width 24 height 22
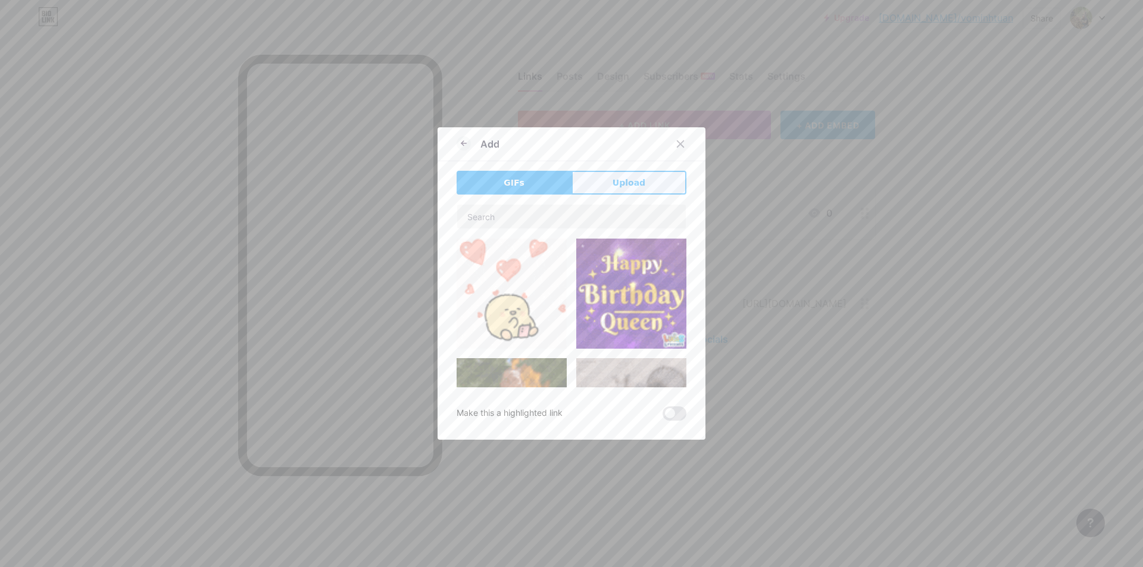
click at [613, 184] on span "Upload" at bounding box center [629, 183] width 33 height 13
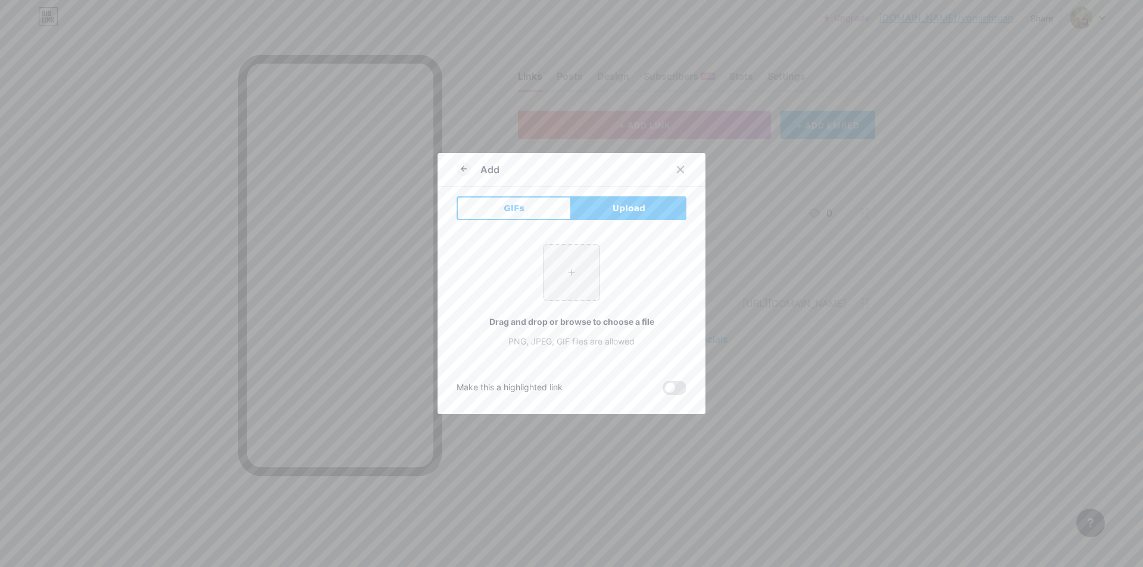
click at [572, 271] on input "file" at bounding box center [572, 273] width 56 height 56
type input "C:\fakepath\701c014a-c2e9-4802-b771-eb1869b3428e.jfif"
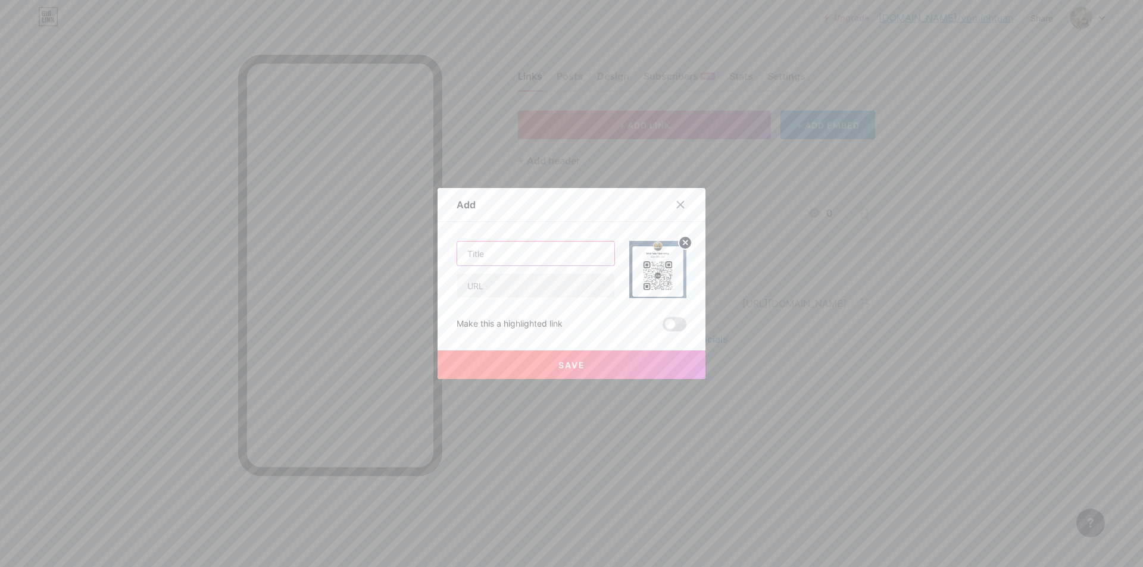
click at [507, 254] on input "text" at bounding box center [535, 254] width 157 height 24
click at [504, 293] on input "text" at bounding box center [535, 286] width 157 height 24
drag, startPoint x: 501, startPoint y: 257, endPoint x: 493, endPoint y: 260, distance: 8.3
click at [493, 260] on input "mã QR zalo tư vấn [PERSON_NAME]" at bounding box center [535, 254] width 157 height 24
type input "mã QR ZALO tư vấn [PERSON_NAME]"
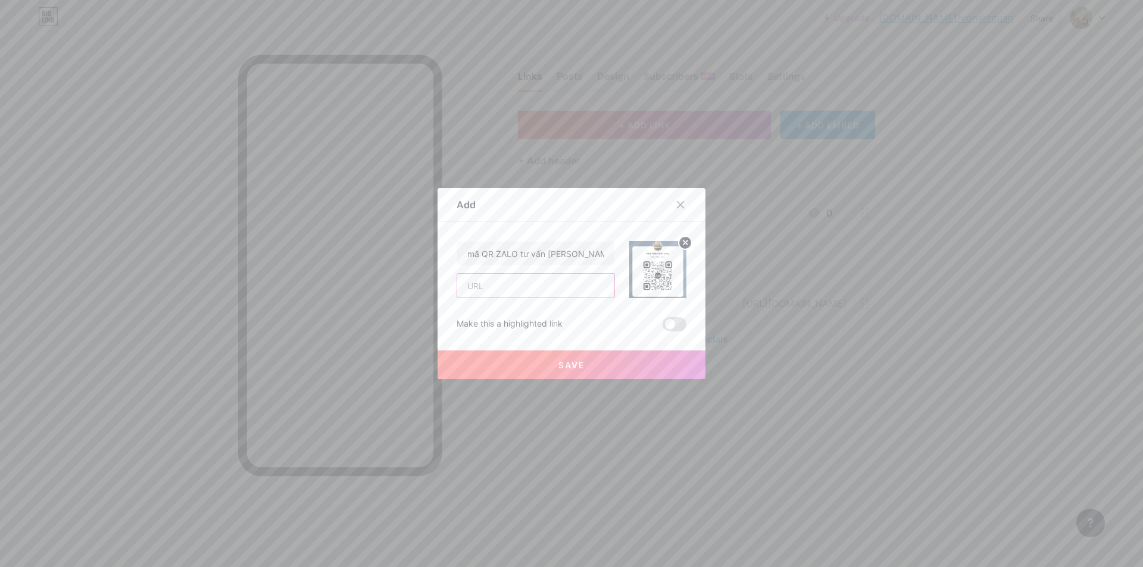
drag, startPoint x: 486, startPoint y: 287, endPoint x: 494, endPoint y: 289, distance: 8.7
click at [487, 287] on input "text" at bounding box center [535, 286] width 157 height 24
type input "t"
type input "Tuanzalo,com"
click at [558, 362] on span "Save" at bounding box center [571, 365] width 27 height 10
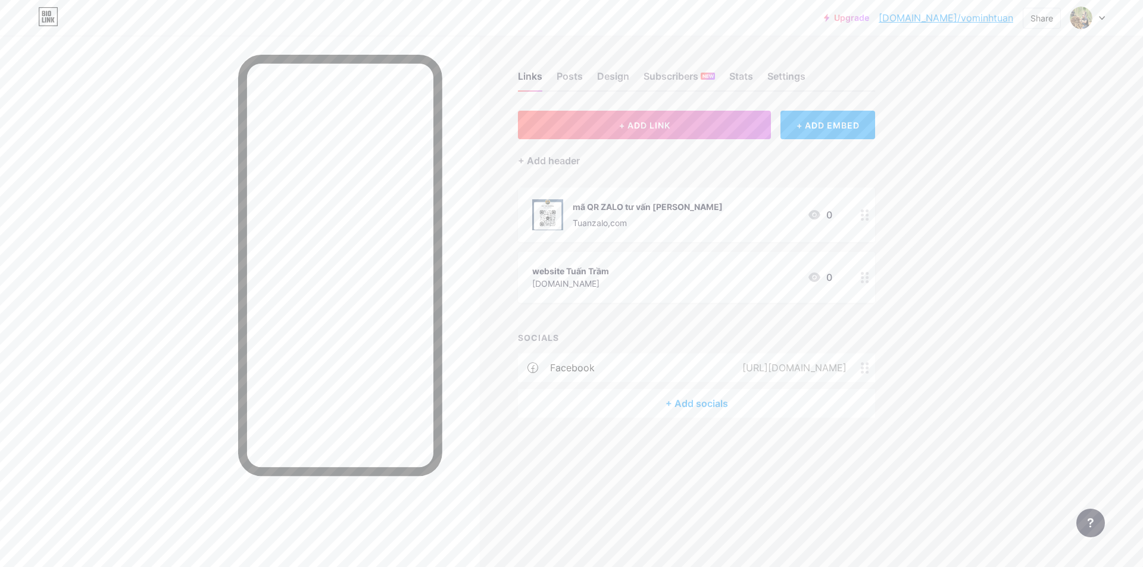
click at [722, 218] on div "mã QR ZALO tư vấn [PERSON_NAME] Tuanzalo,com 0" at bounding box center [682, 214] width 300 height 31
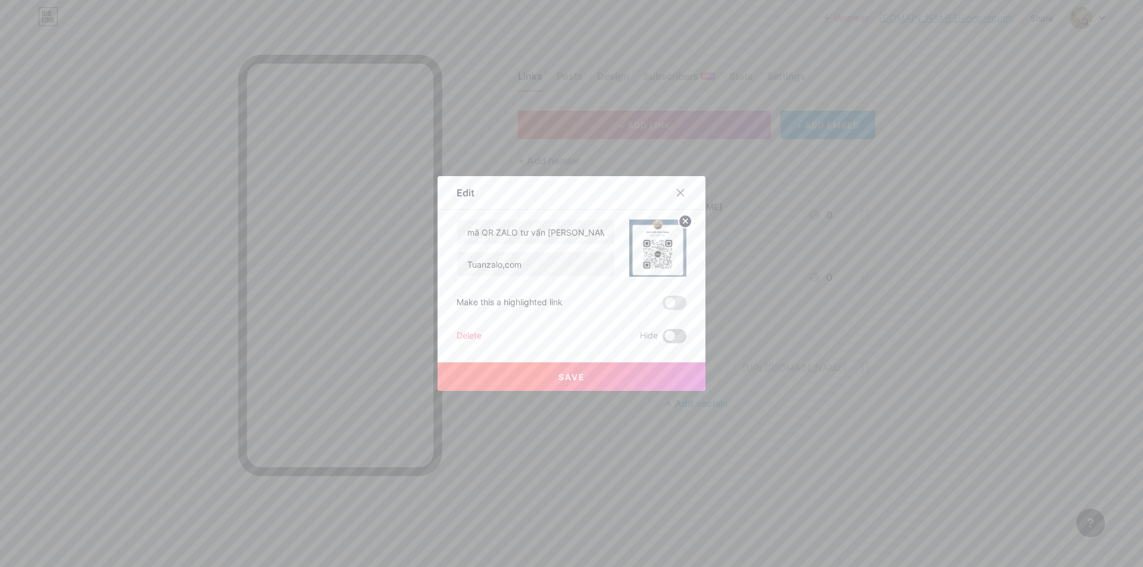
click at [673, 334] on span at bounding box center [675, 336] width 24 height 14
click at [663, 339] on input "checkbox" at bounding box center [663, 339] width 0 height 0
click at [648, 377] on button "Save" at bounding box center [572, 377] width 268 height 29
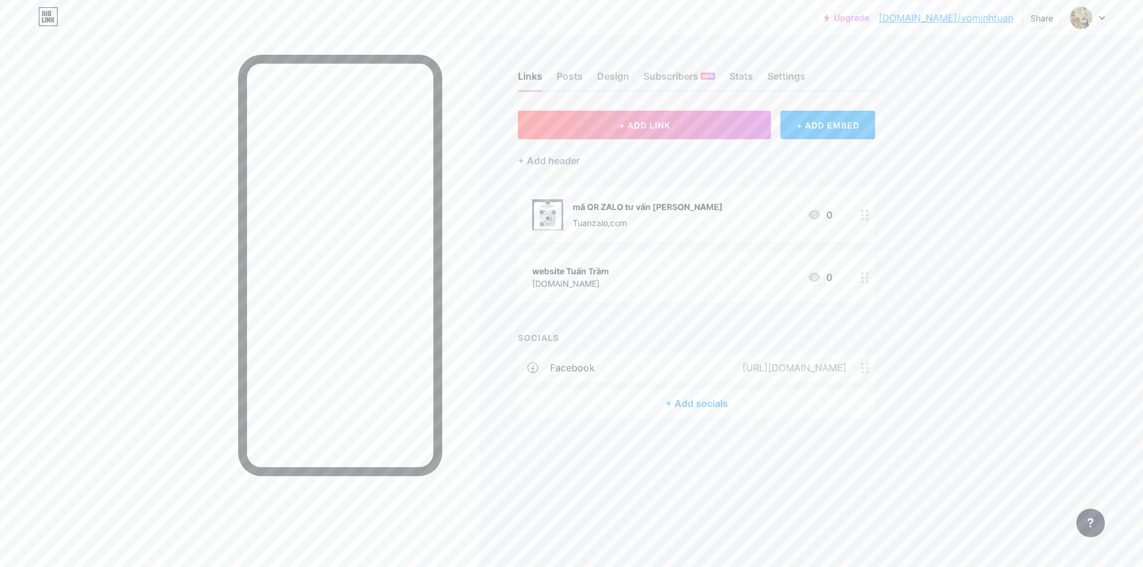
click at [768, 207] on div "mã QR ZALO tư vấn [PERSON_NAME] Tuanzalo,com 0" at bounding box center [682, 214] width 300 height 31
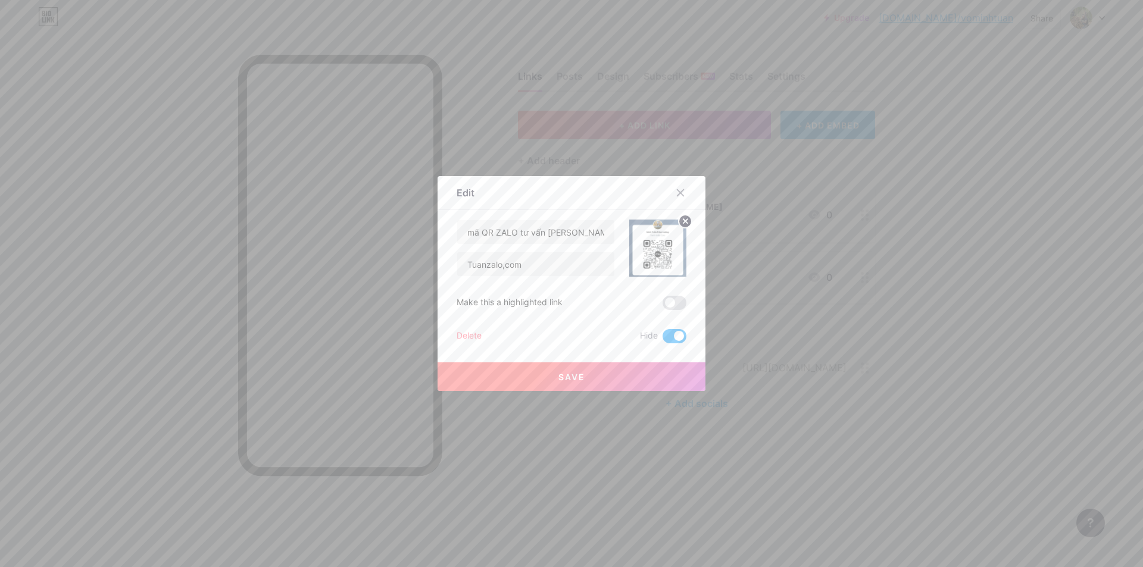
click at [679, 336] on span at bounding box center [675, 336] width 24 height 14
click at [663, 339] on input "checkbox" at bounding box center [663, 339] width 0 height 0
click at [632, 377] on button "Save" at bounding box center [572, 377] width 268 height 29
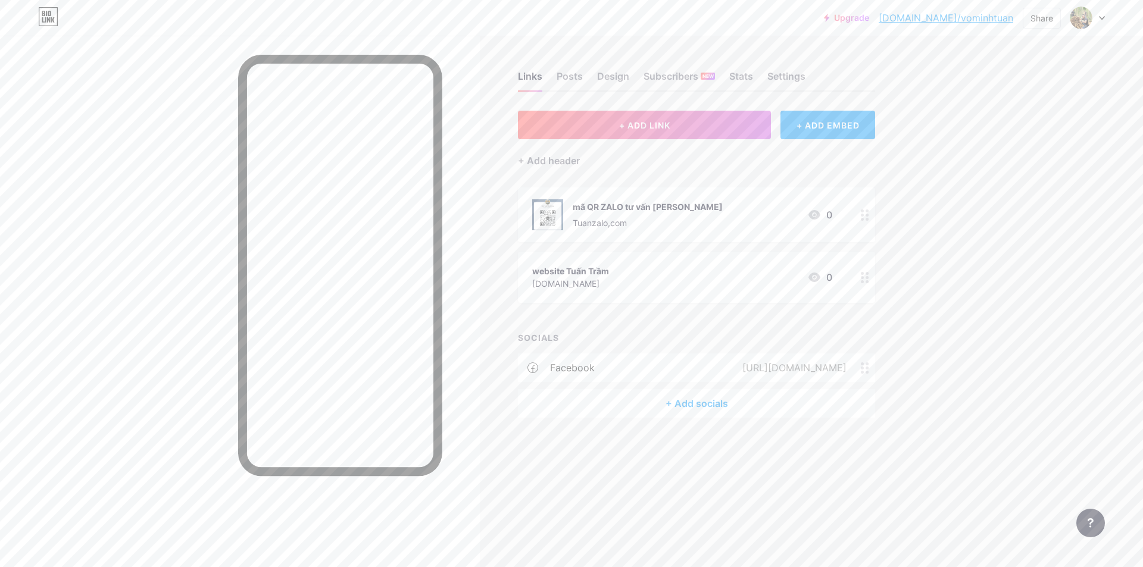
click at [726, 217] on div "mã QR ZALO tư vấn [PERSON_NAME] Tuanzalo,com 0" at bounding box center [682, 214] width 300 height 31
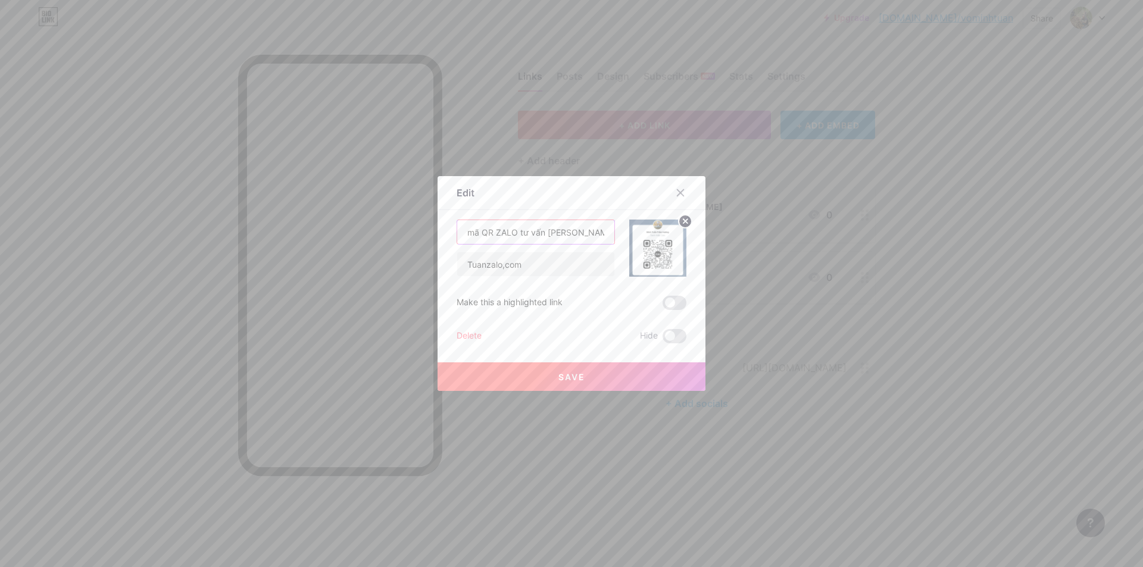
drag, startPoint x: 511, startPoint y: 235, endPoint x: 558, endPoint y: 238, distance: 47.2
click at [511, 235] on input "mã QR ZALO tư vấn [PERSON_NAME]" at bounding box center [535, 232] width 157 height 24
type input "mã QR ZALO tư vấn [PERSON_NAME]"
click at [625, 387] on button "Save" at bounding box center [572, 377] width 268 height 29
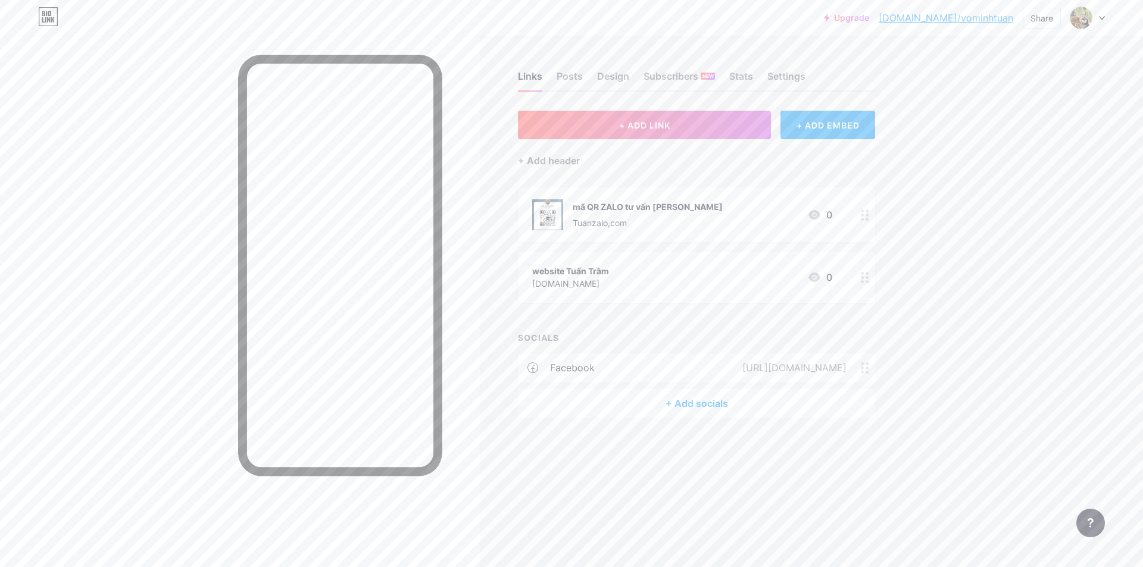
click at [731, 204] on div "mã QR ZALO tư vấn [PERSON_NAME] Tuanzalo,com 0" at bounding box center [682, 214] width 300 height 31
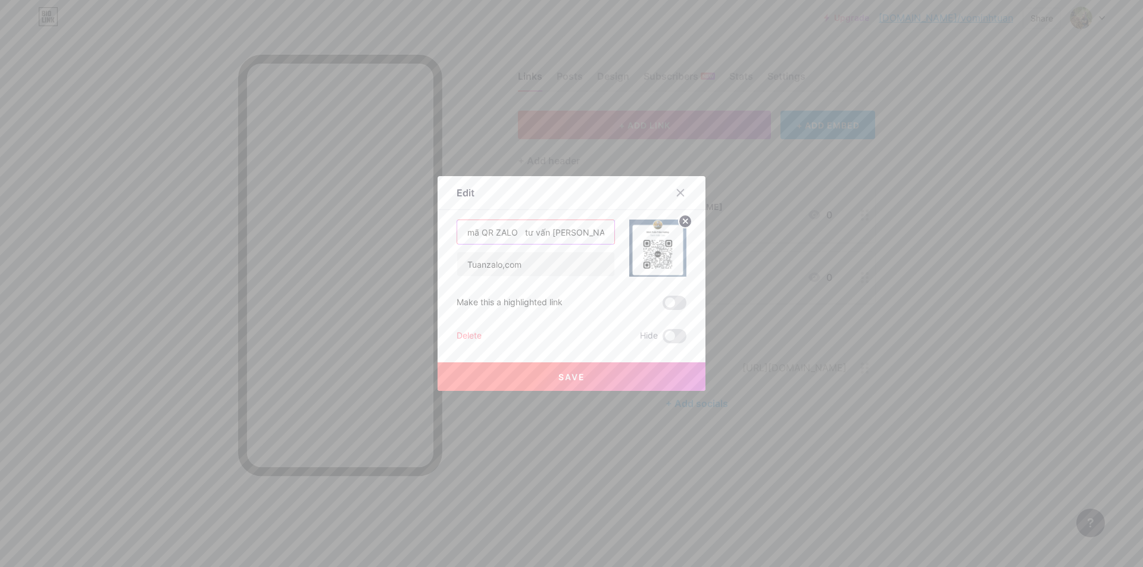
drag, startPoint x: 470, startPoint y: 235, endPoint x: 450, endPoint y: 237, distance: 20.4
click at [450, 237] on div "Edit Content YouTube Play YouTube video without leaving your page. ADD Vimeo Pl…" at bounding box center [572, 283] width 268 height 215
drag, startPoint x: 476, startPoint y: 233, endPoint x: 454, endPoint y: 239, distance: 23.4
click at [457, 239] on input "mã QR ZALO tư vấn [PERSON_NAME]" at bounding box center [535, 232] width 157 height 24
drag, startPoint x: 471, startPoint y: 235, endPoint x: 461, endPoint y: 237, distance: 9.8
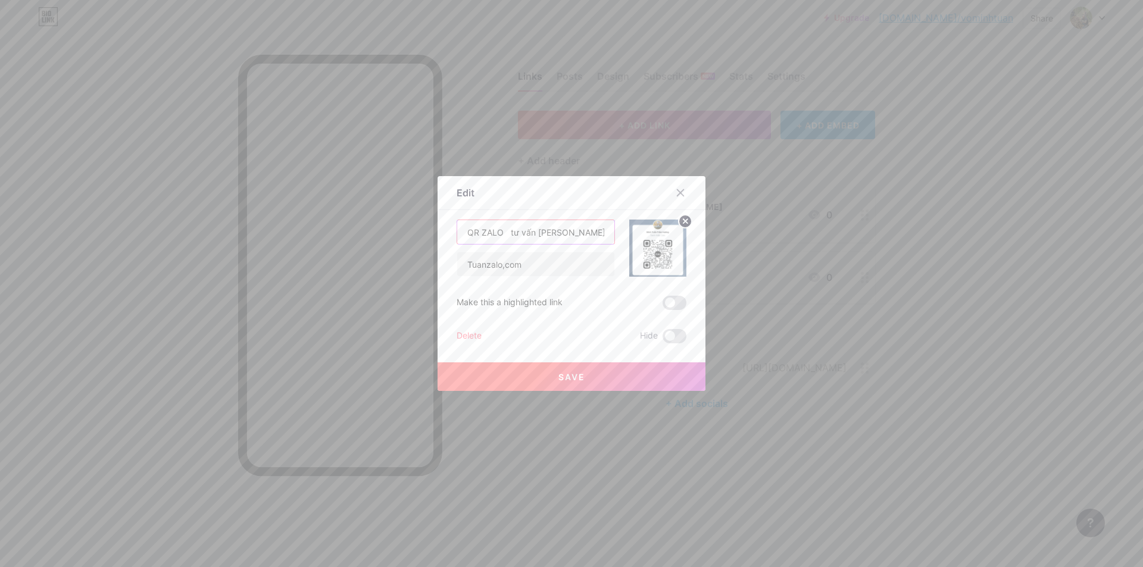
click at [461, 237] on input "QR ZALO tư vấn [PERSON_NAME]" at bounding box center [535, 232] width 157 height 24
drag, startPoint x: 472, startPoint y: 234, endPoint x: 654, endPoint y: 330, distance: 205.6
click at [470, 253] on div "QR ZALO tư vấn [PERSON_NAME],com" at bounding box center [536, 248] width 158 height 57
type input "BẤM vào ZALO tư vấn [PERSON_NAME]"
drag, startPoint x: 566, startPoint y: 388, endPoint x: 572, endPoint y: 380, distance: 10.2
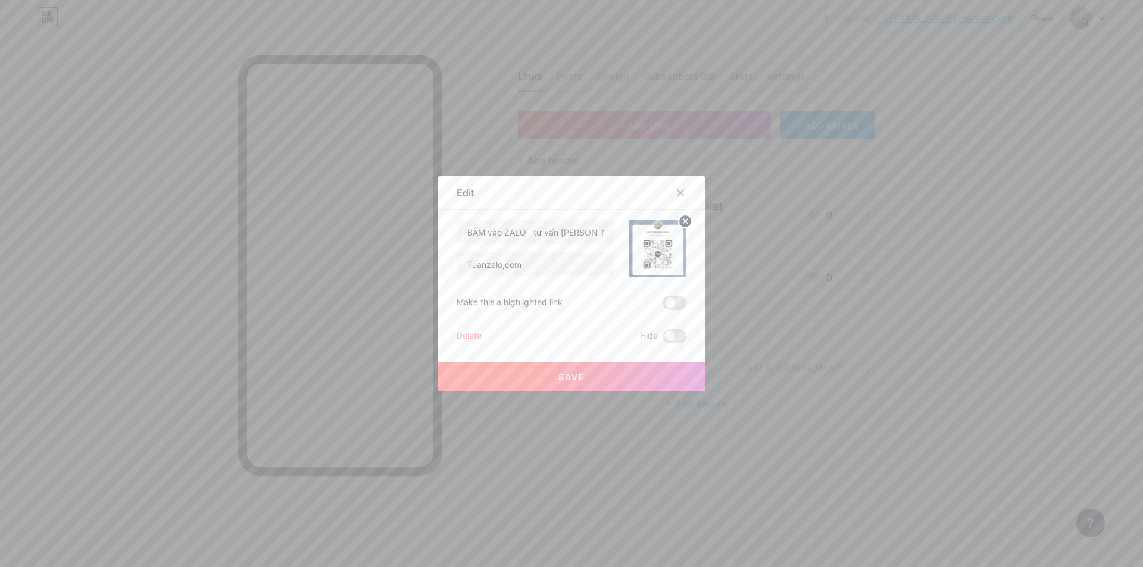
click at [567, 386] on button "Save" at bounding box center [572, 377] width 268 height 29
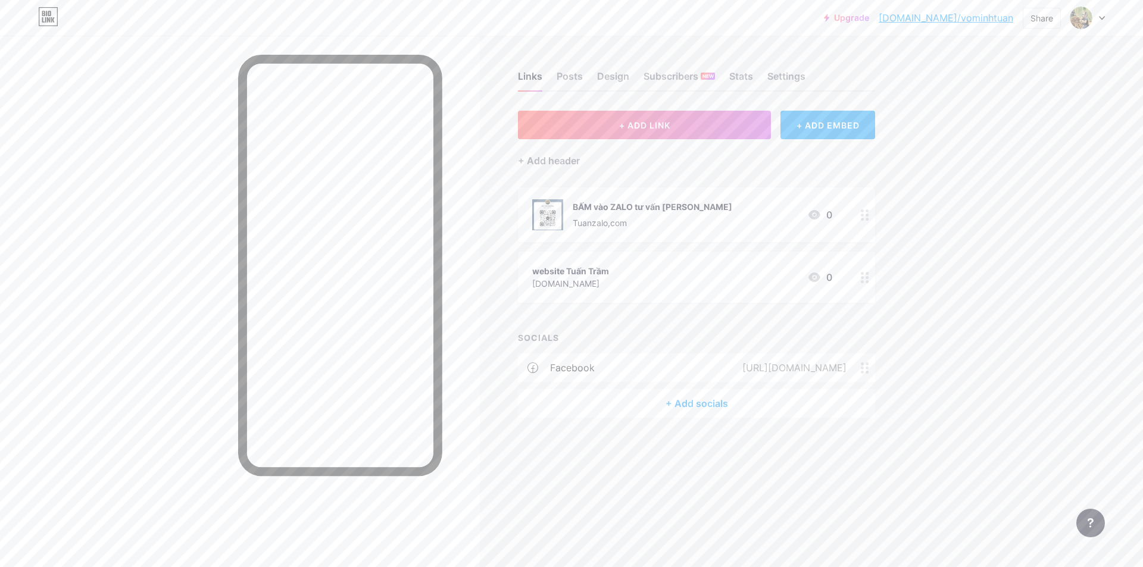
click at [1105, 21] on div "Upgrade [DOMAIN_NAME]/vominh... [DOMAIN_NAME]/vominhtuan Share Switch accounts …" at bounding box center [571, 17] width 1143 height 21
click at [1039, 23] on div "Share" at bounding box center [1041, 18] width 23 height 13
click at [960, 58] on div "Copy link" at bounding box center [943, 61] width 44 height 14
click at [630, 211] on div "BẤM vào ZALO tư vấn [PERSON_NAME]" at bounding box center [653, 207] width 160 height 13
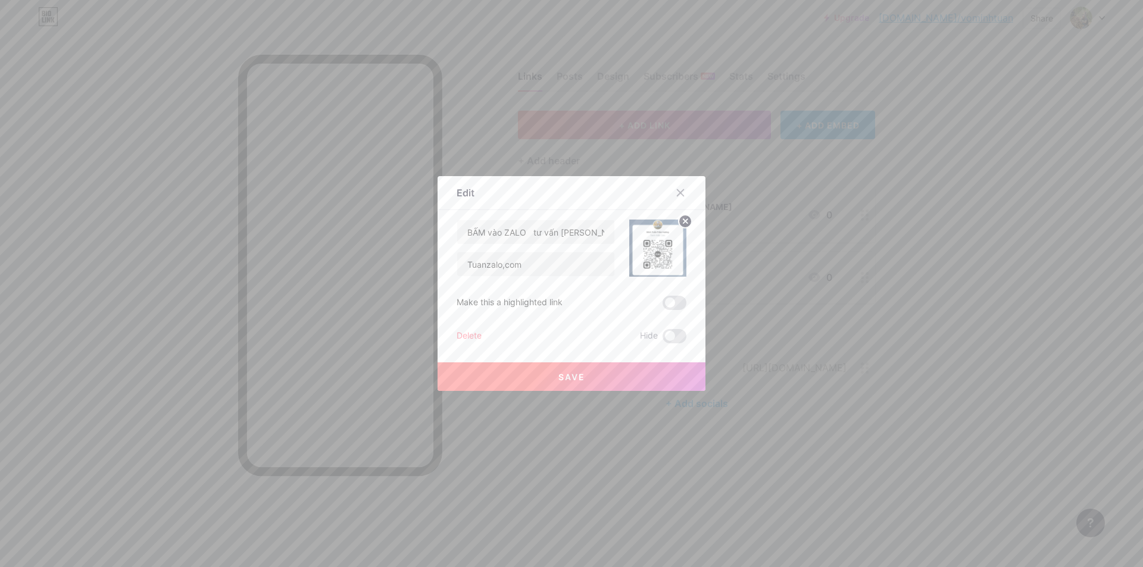
click at [820, 509] on div at bounding box center [571, 283] width 1143 height 567
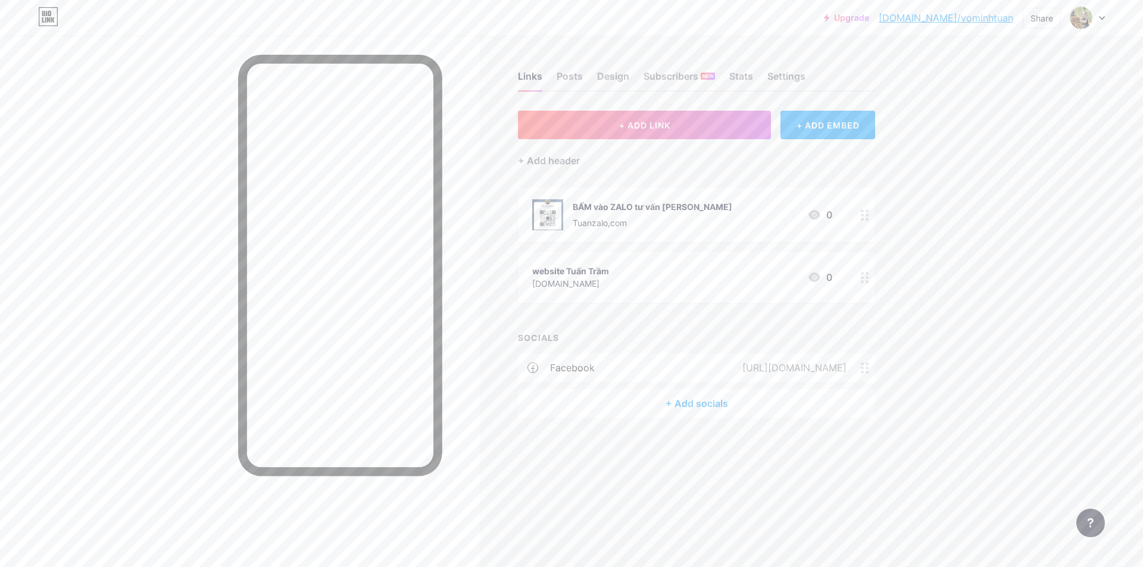
click at [756, 218] on div "BẤM vào ZALO tư vấn [PERSON_NAME] Tuanzalo,com 0" at bounding box center [682, 214] width 300 height 31
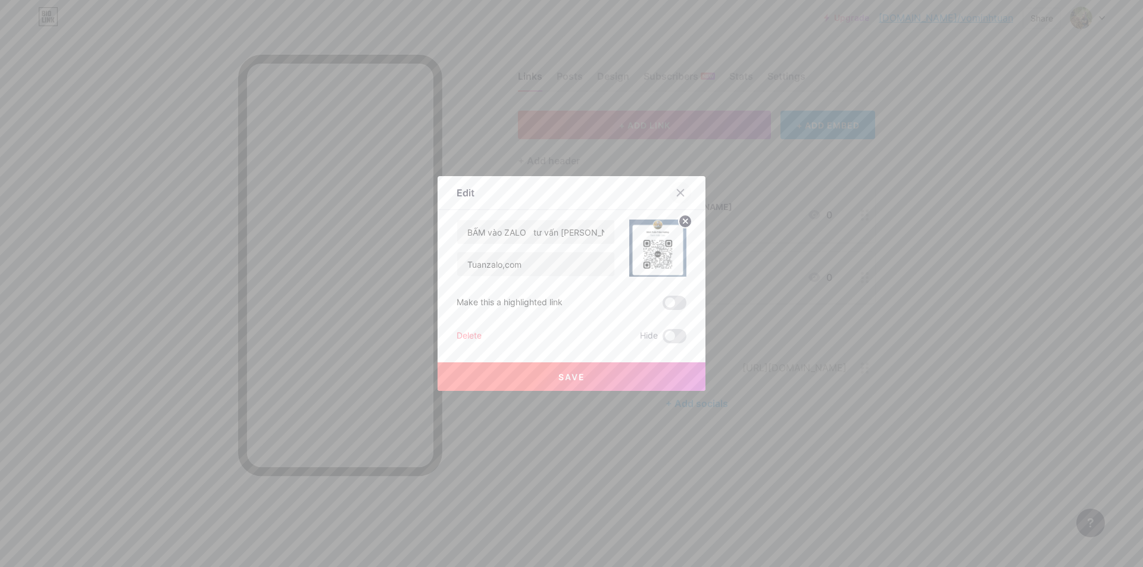
click at [677, 198] on div at bounding box center [680, 192] width 21 height 21
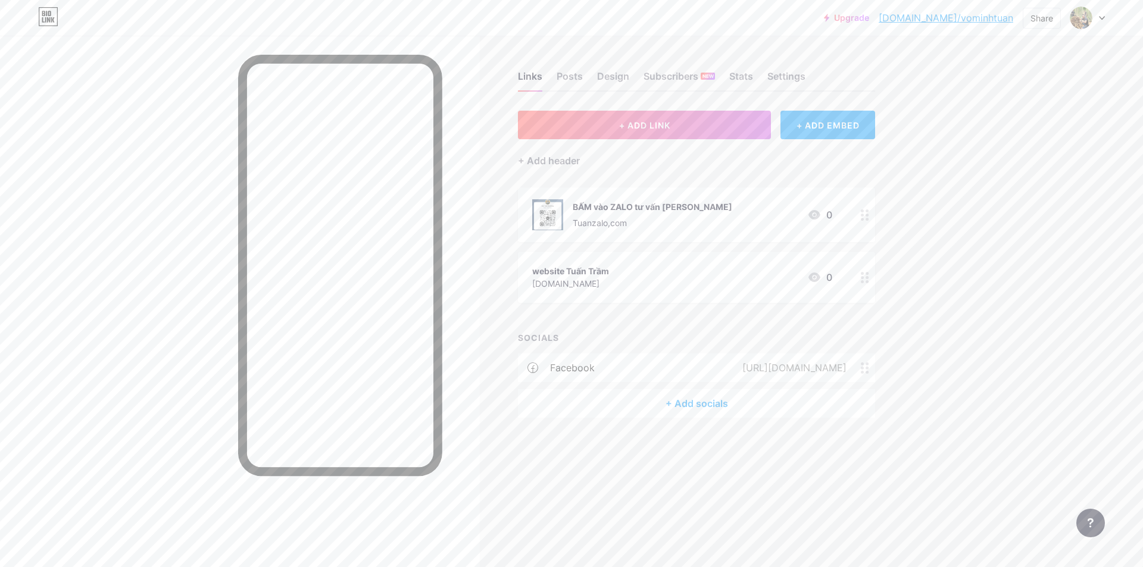
click at [703, 273] on div "website Tuấn Trầm [DOMAIN_NAME] 0" at bounding box center [682, 277] width 300 height 27
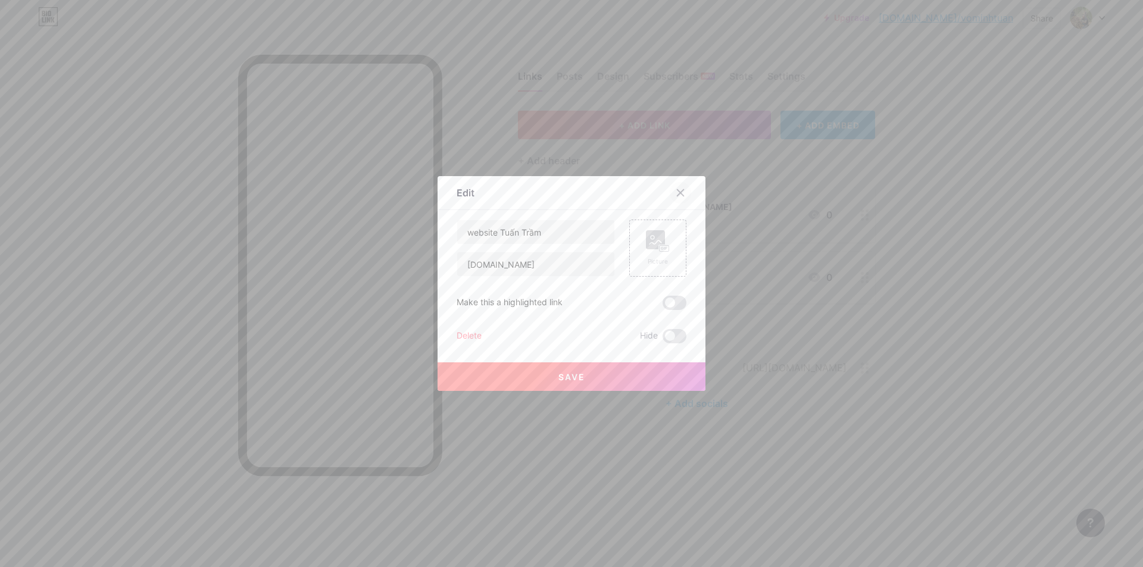
click at [677, 195] on icon at bounding box center [681, 193] width 10 height 10
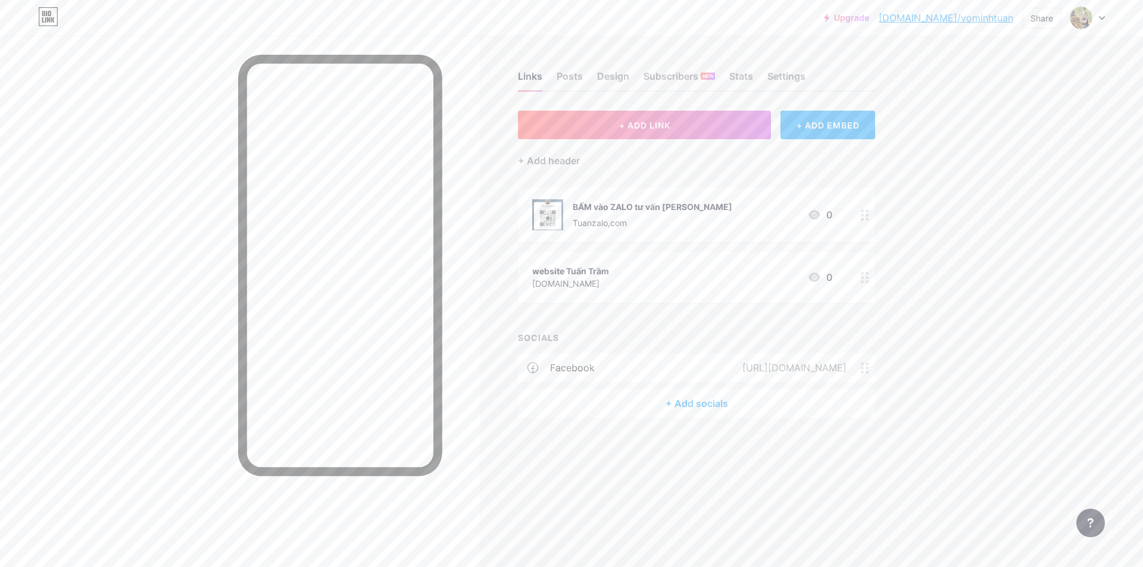
click at [867, 216] on icon at bounding box center [865, 215] width 8 height 11
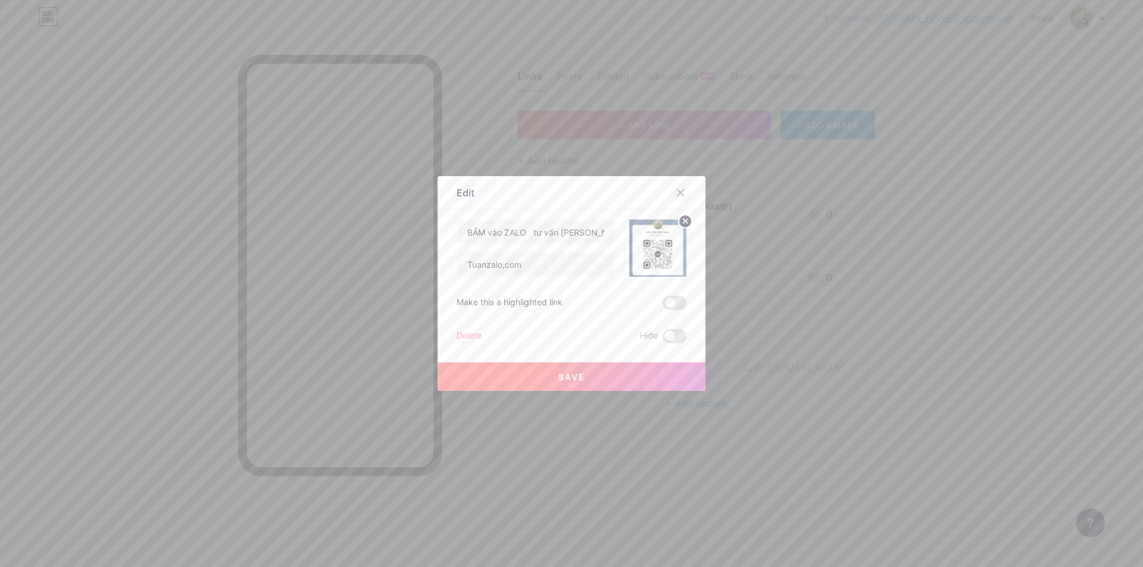
click at [677, 193] on icon at bounding box center [681, 193] width 10 height 10
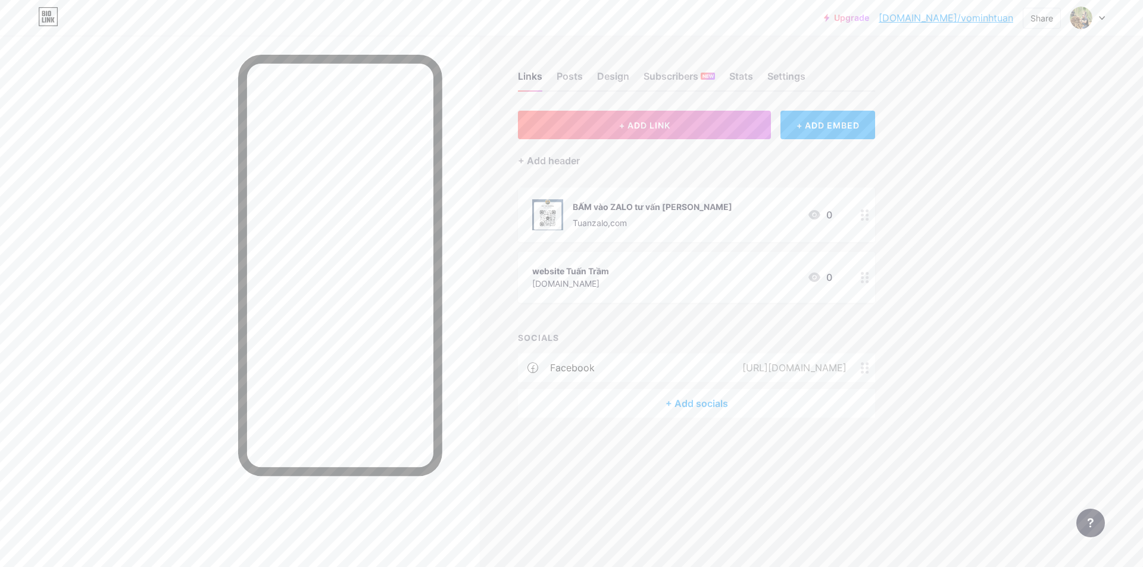
drag, startPoint x: 688, startPoint y: 224, endPoint x: 739, endPoint y: 217, distance: 51.1
click at [739, 217] on div "BẤM vào ZALO tư vấn [PERSON_NAME] Tuanzalo,com 0" at bounding box center [682, 214] width 300 height 31
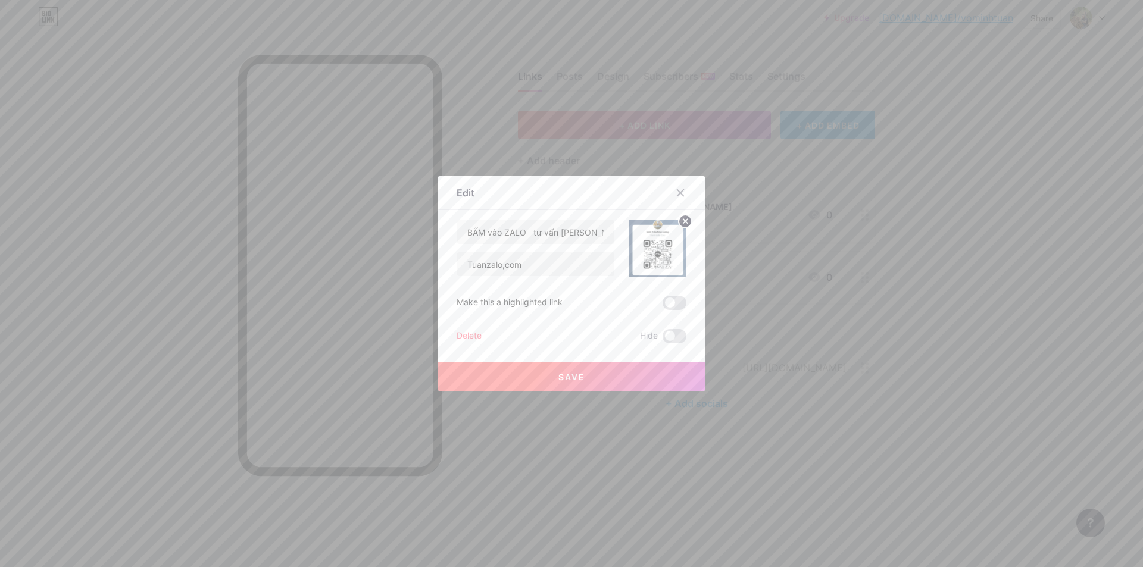
drag, startPoint x: 739, startPoint y: 211, endPoint x: 714, endPoint y: 201, distance: 27.3
click at [738, 210] on div at bounding box center [571, 283] width 1143 height 567
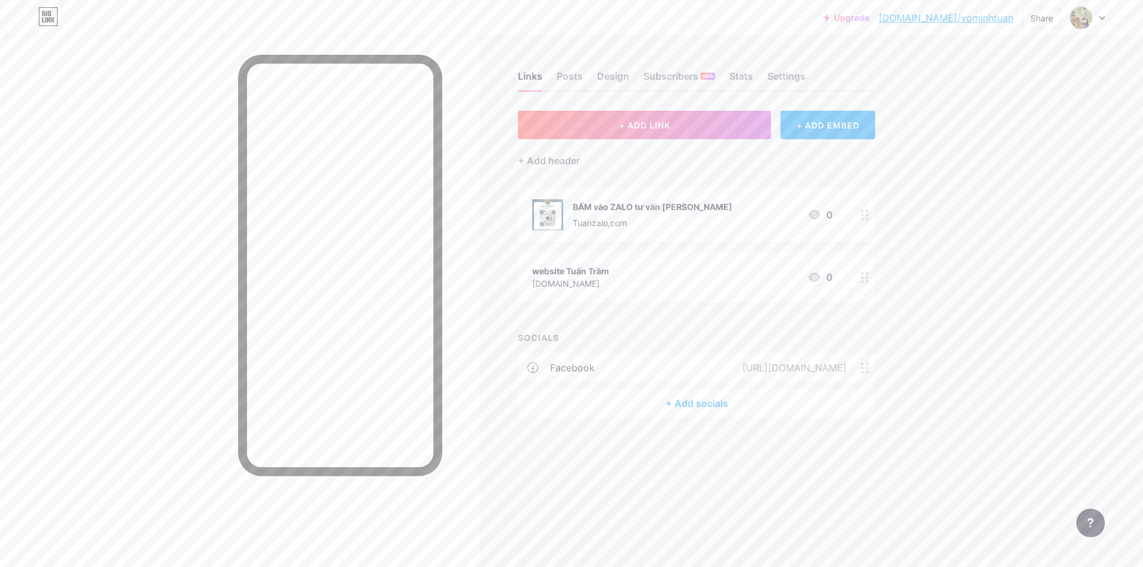
drag, startPoint x: 746, startPoint y: 208, endPoint x: 627, endPoint y: 219, distance: 119.5
click at [627, 219] on div "BẤM vào ZALO tư vấn [PERSON_NAME] Tuanzalo,com 0" at bounding box center [682, 214] width 300 height 31
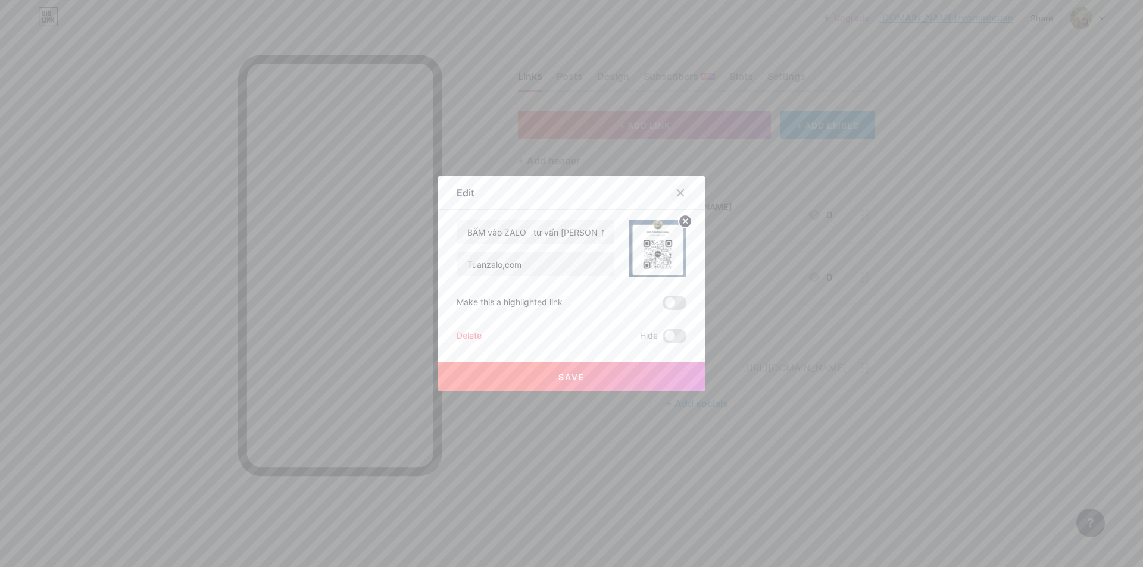
click at [676, 193] on icon at bounding box center [681, 193] width 10 height 10
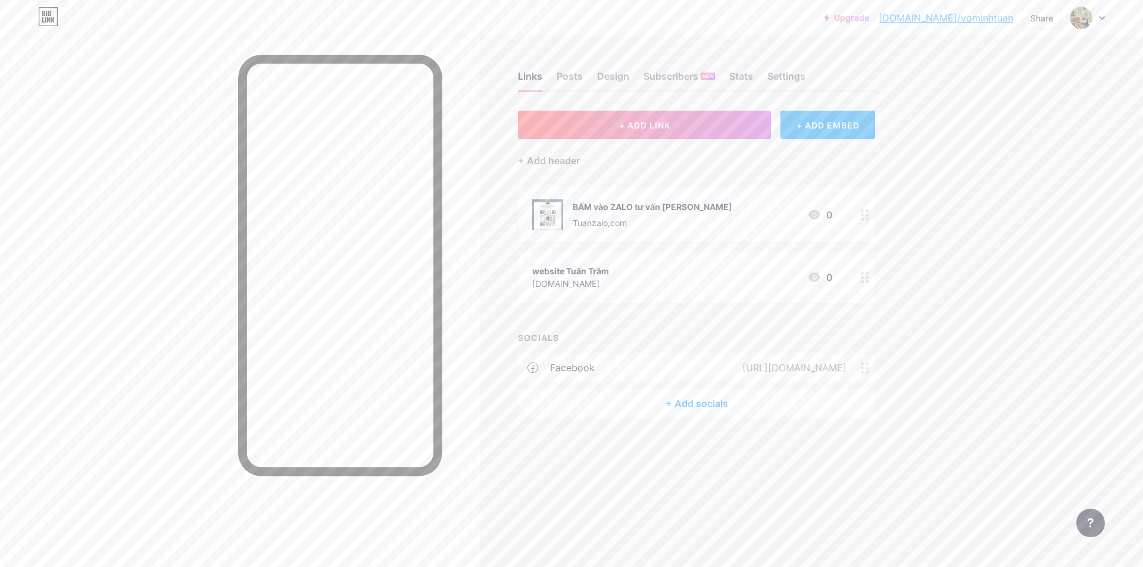
drag, startPoint x: 716, startPoint y: 204, endPoint x: 538, endPoint y: 207, distance: 178.6
click at [538, 207] on div "BẤM vào ZALO tư vấn [PERSON_NAME] Tuanzalo,com 0" at bounding box center [682, 214] width 300 height 31
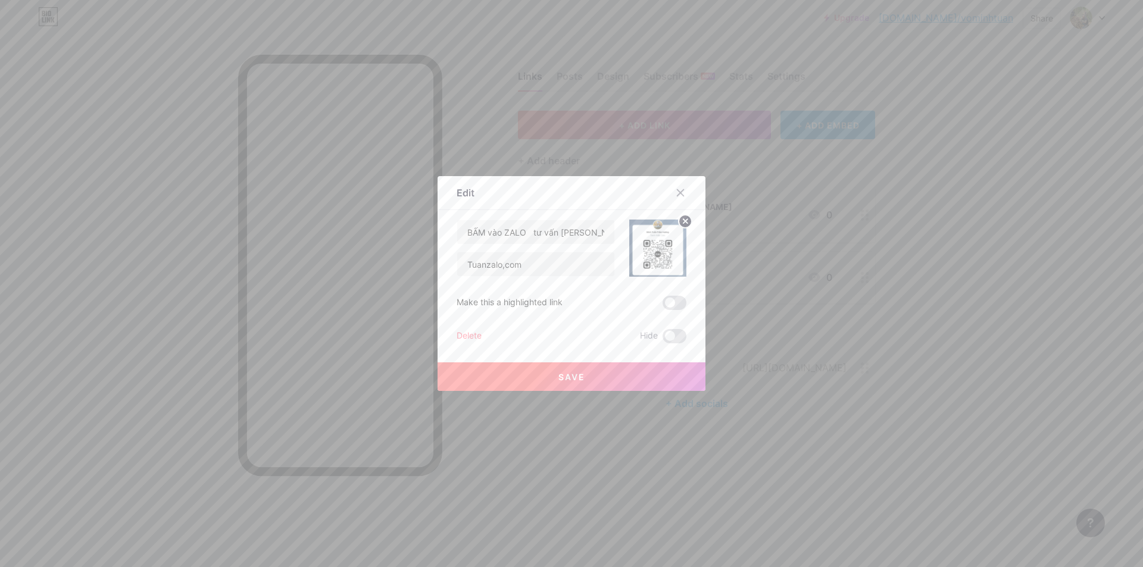
click at [677, 195] on div at bounding box center [680, 192] width 21 height 21
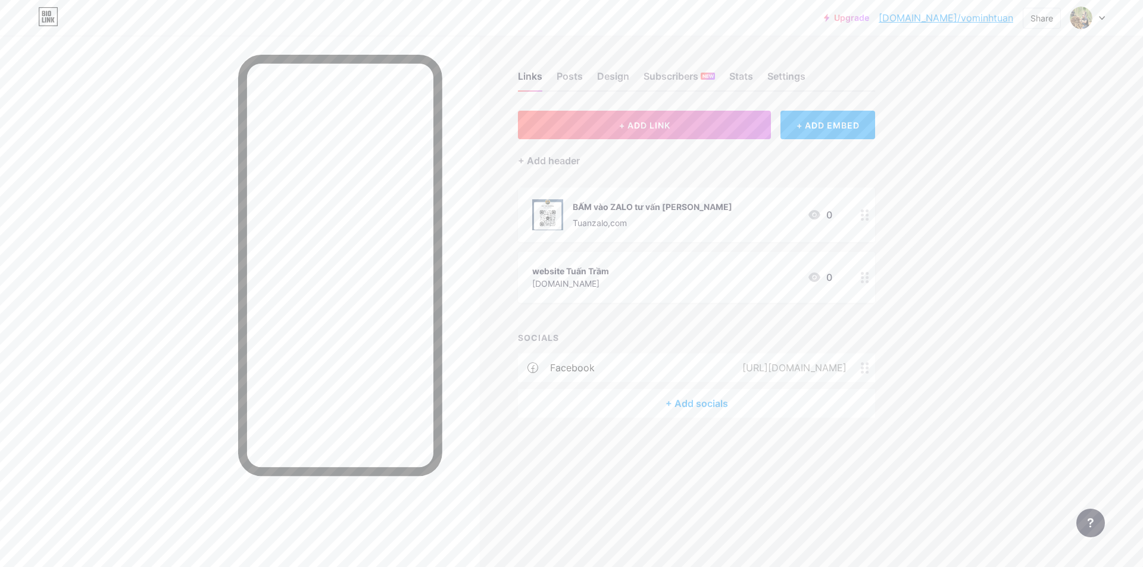
drag, startPoint x: 722, startPoint y: 203, endPoint x: 577, endPoint y: 211, distance: 144.3
click at [577, 211] on div "BẤM vào ZALO tư vấn [PERSON_NAME] Tuanzalo,com 0" at bounding box center [682, 214] width 300 height 31
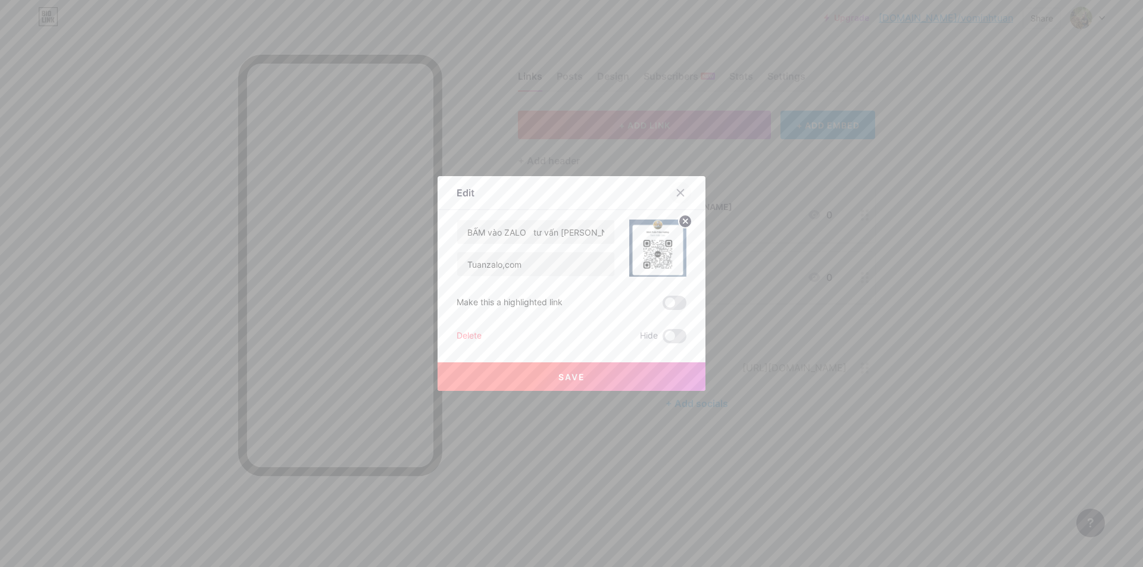
click at [677, 193] on icon at bounding box center [680, 193] width 7 height 7
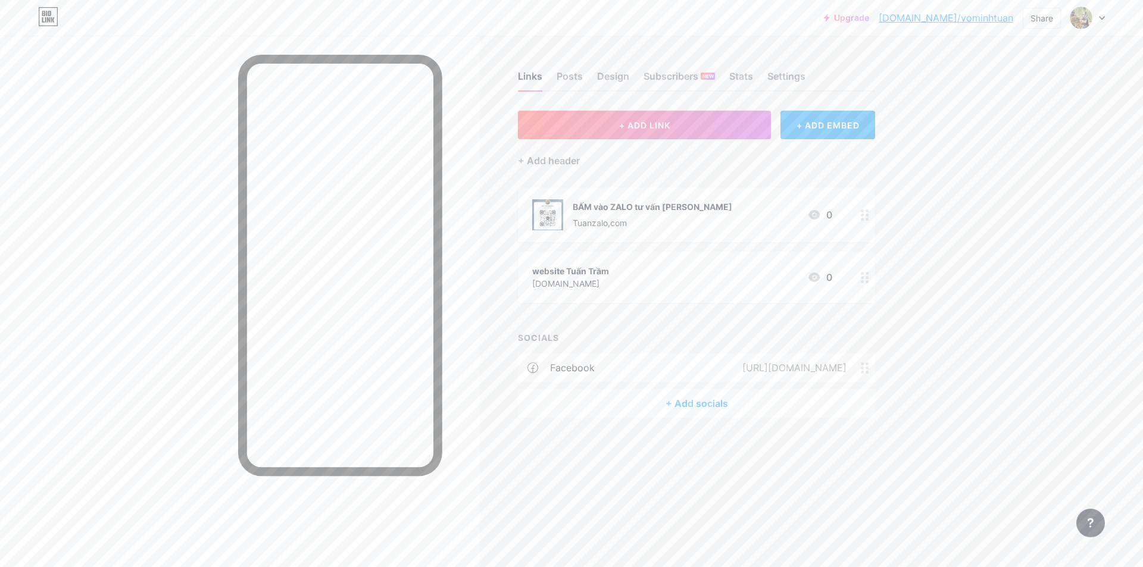
drag, startPoint x: 580, startPoint y: 204, endPoint x: 652, endPoint y: 229, distance: 75.5
click at [652, 229] on div "BẤM vào ZALO tư vấn [PERSON_NAME] Tuanzalo,com" at bounding box center [653, 214] width 160 height 31
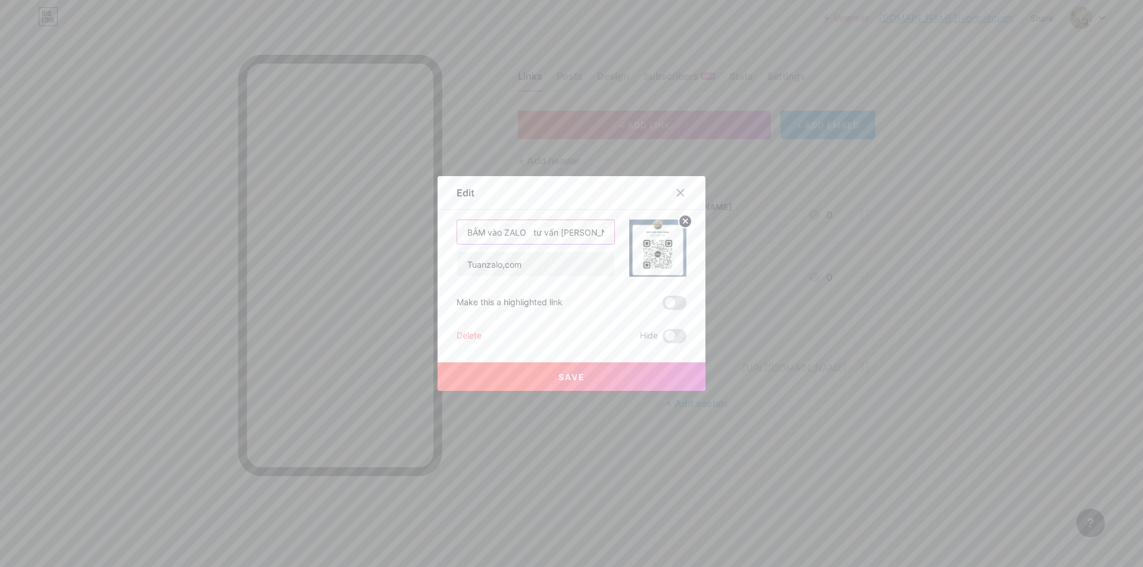
scroll to position [0, 5]
drag, startPoint x: 471, startPoint y: 232, endPoint x: 616, endPoint y: 243, distance: 145.7
click at [616, 243] on div "BẤM vào ZALO tư vấn [PERSON_NAME],com" at bounding box center [572, 248] width 230 height 57
type input "B"
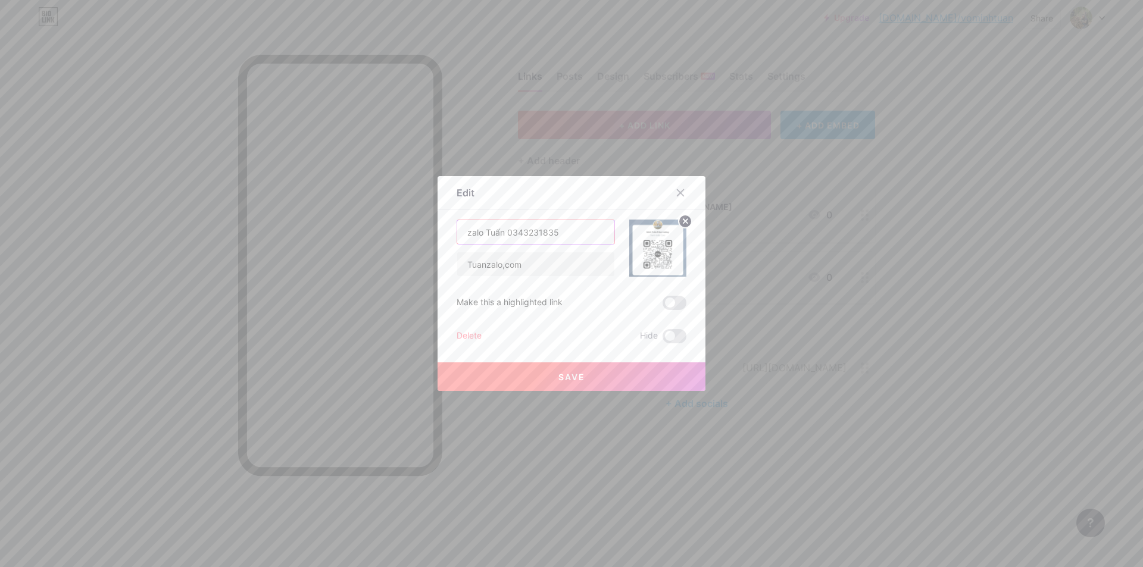
type input "zalo Tuấn 0343231835"
click at [644, 374] on button "Save" at bounding box center [572, 377] width 268 height 29
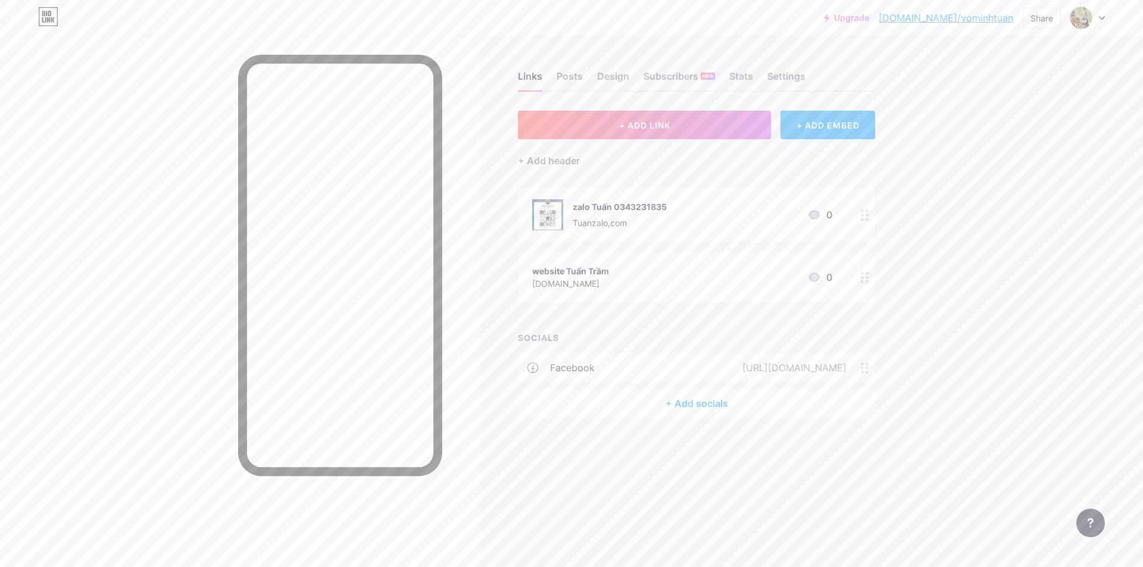
click at [708, 216] on div "zalo Tuấn 0343231835 Tuanzalo,com 0" at bounding box center [682, 214] width 300 height 31
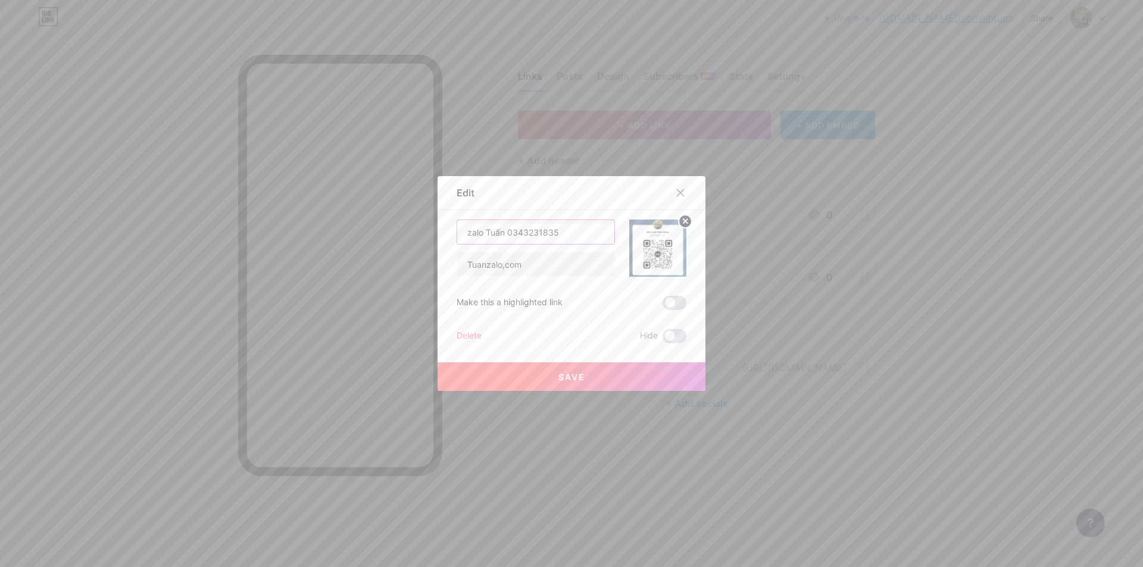
drag, startPoint x: 478, startPoint y: 233, endPoint x: 444, endPoint y: 235, distance: 34.0
click at [444, 235] on div "Edit Content YouTube Play YouTube video without leaving your page. ADD Vimeo Pl…" at bounding box center [572, 283] width 268 height 215
click at [522, 230] on input "vào ZALO Tuấn 0343231835" at bounding box center [535, 232] width 157 height 24
type input "vào ZALO Tuấn tư vấn Trầm Hương nhé 0343231835"
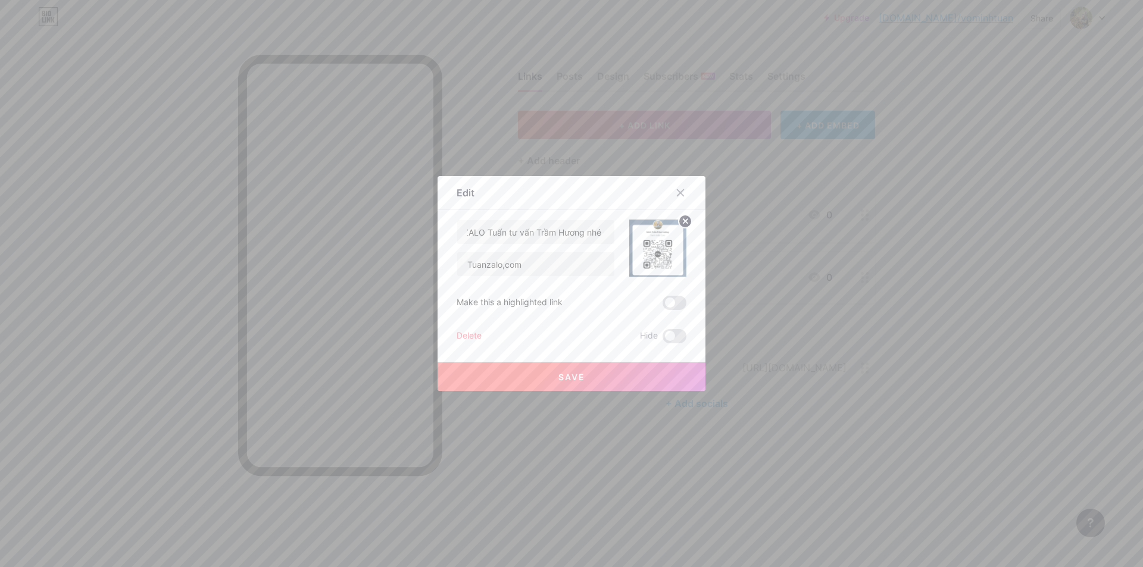
scroll to position [0, 0]
click at [626, 386] on button "Save" at bounding box center [572, 377] width 268 height 29
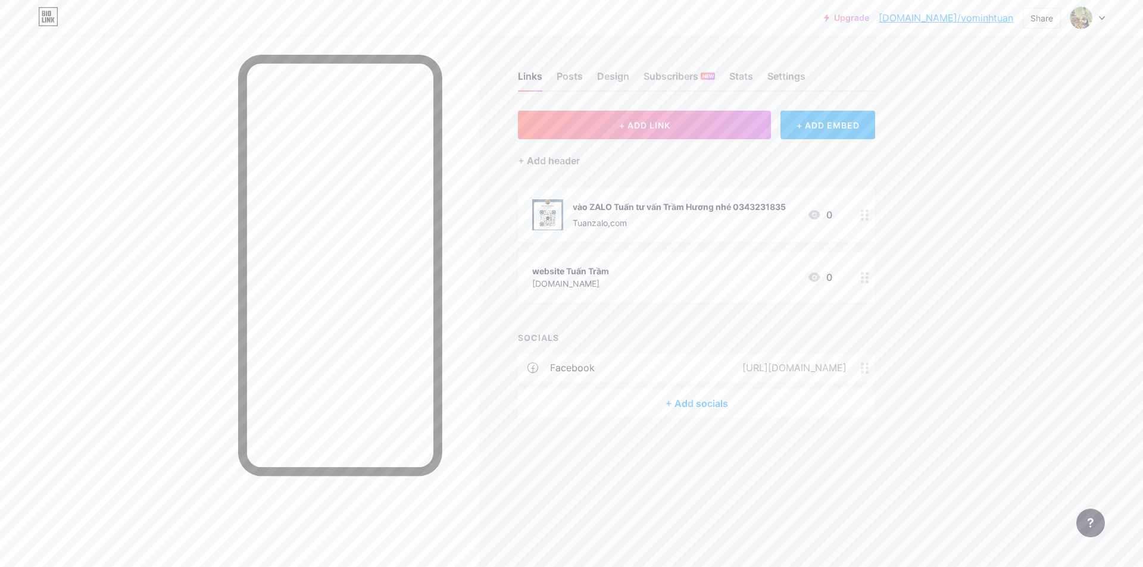
click at [683, 274] on div "website Tuấn Trầm [DOMAIN_NAME] 0" at bounding box center [682, 277] width 300 height 27
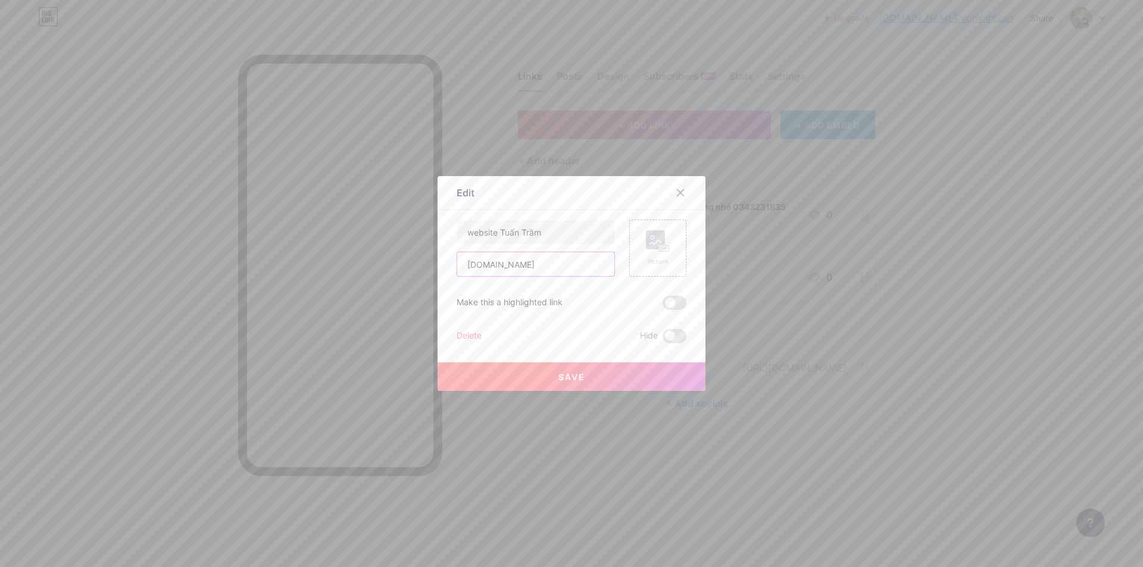
drag, startPoint x: 572, startPoint y: 268, endPoint x: 417, endPoint y: 261, distance: 155.5
click at [417, 261] on div "Edit Content YouTube Play YouTube video without leaving your page. ADD Vimeo Pl…" at bounding box center [571, 283] width 1143 height 567
paste input "[URL][DOMAIN_NAME]"
type input "[URL][DOMAIN_NAME]"
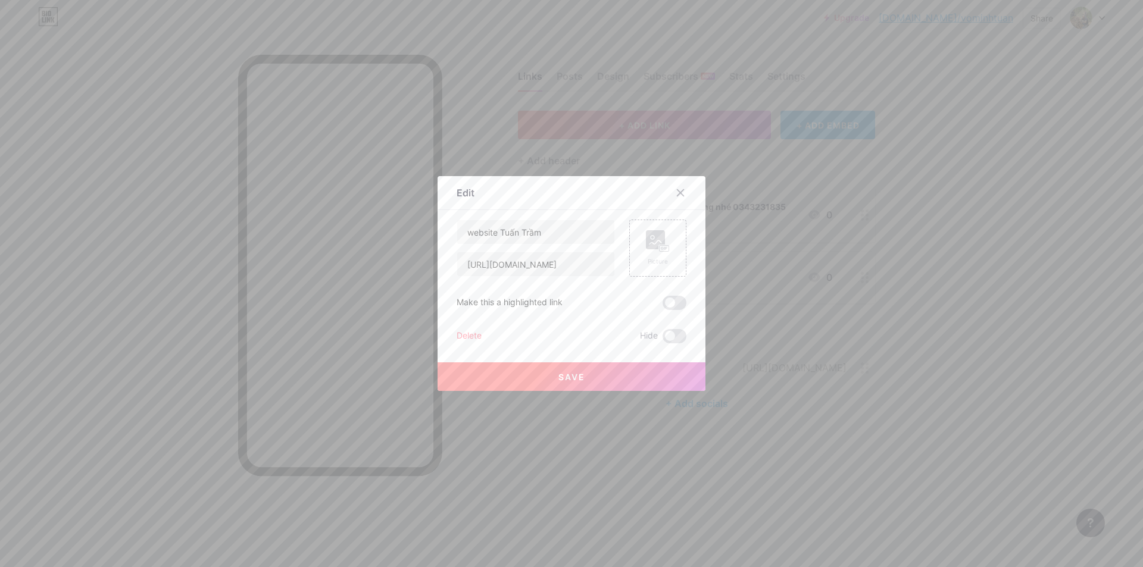
click at [573, 373] on span "Save" at bounding box center [571, 377] width 27 height 10
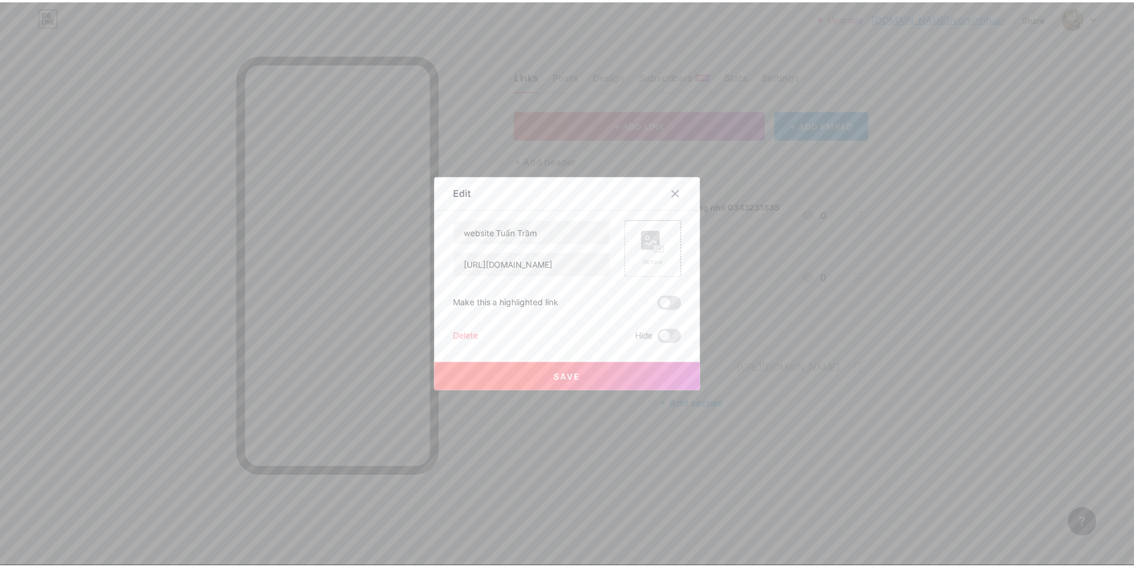
scroll to position [0, 0]
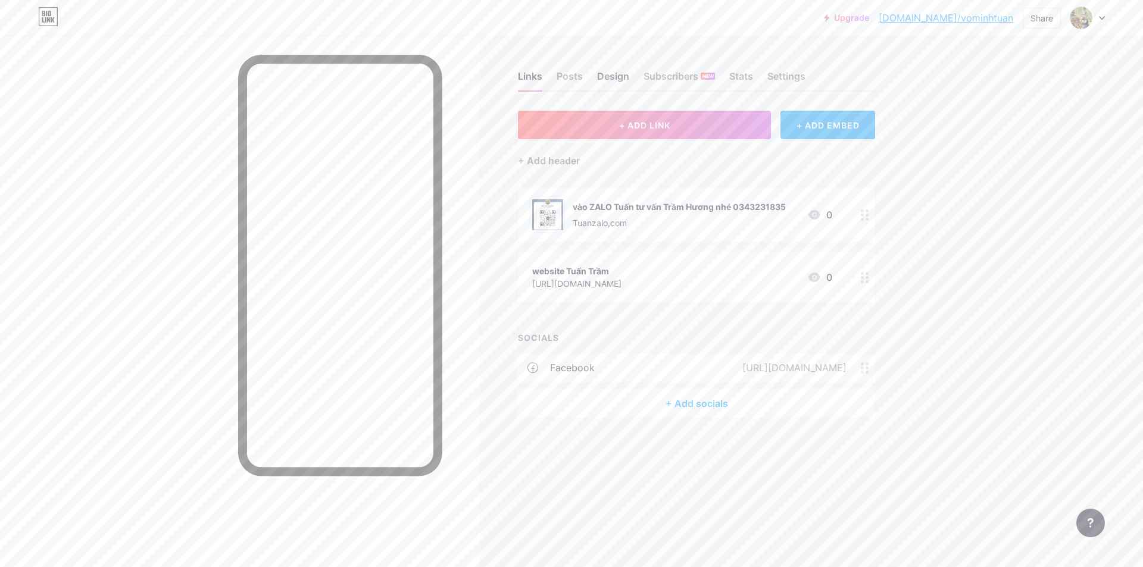
click at [613, 83] on div "Design" at bounding box center [613, 79] width 32 height 21
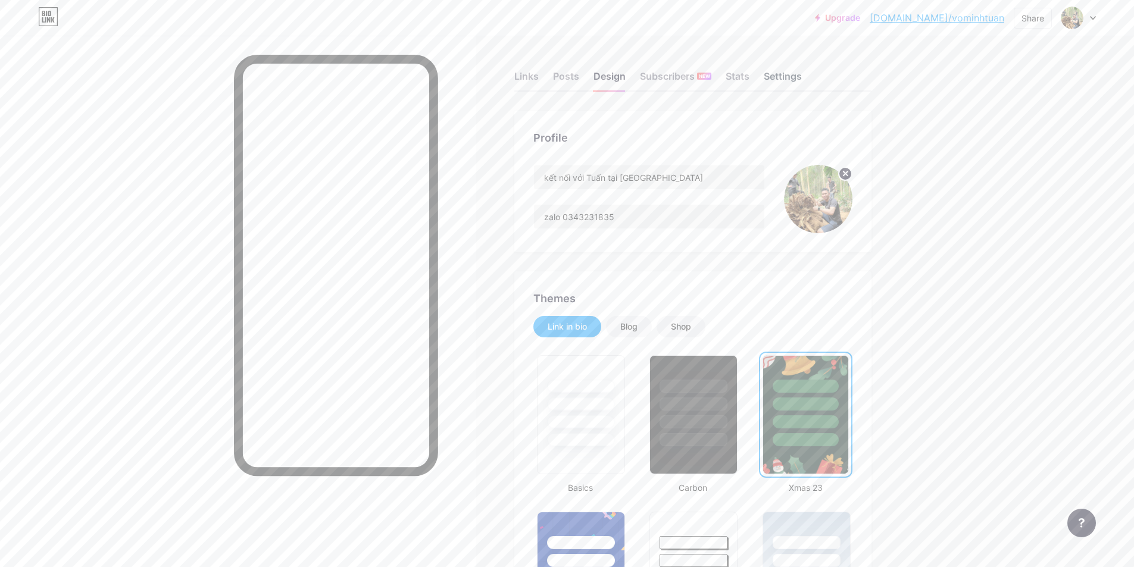
click at [782, 74] on div "Settings" at bounding box center [783, 79] width 38 height 21
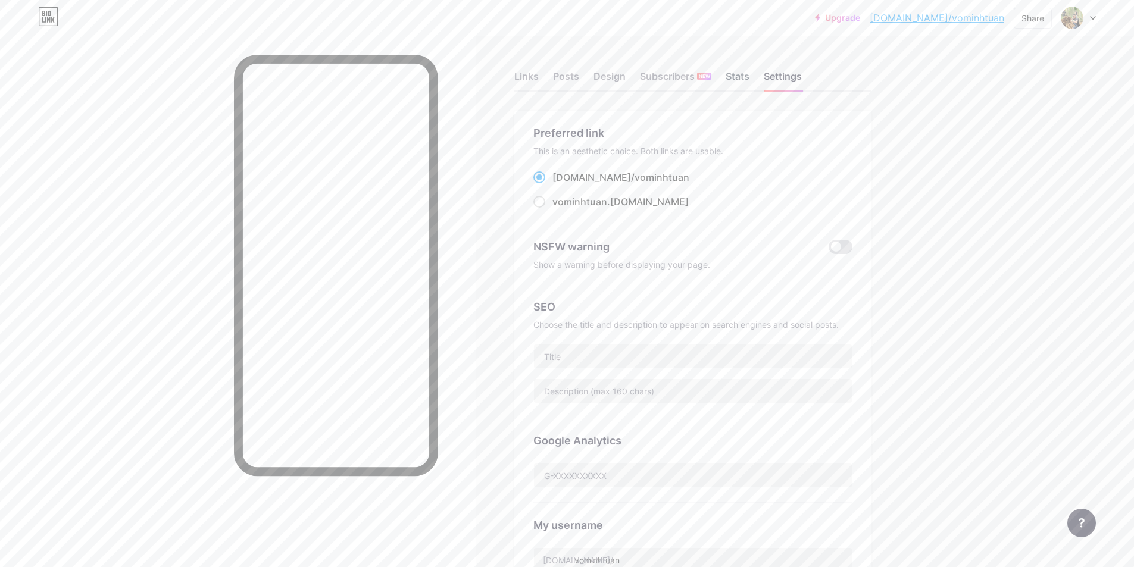
click at [740, 69] on div "Stats" at bounding box center [738, 79] width 24 height 21
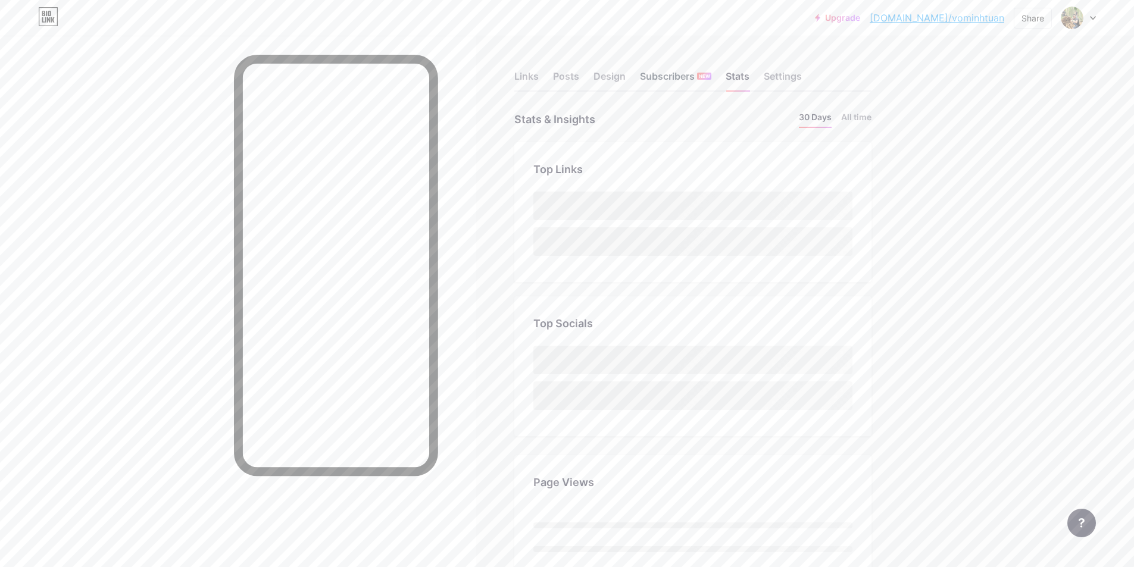
click at [680, 81] on div "Subscribers NEW" at bounding box center [675, 79] width 71 height 21
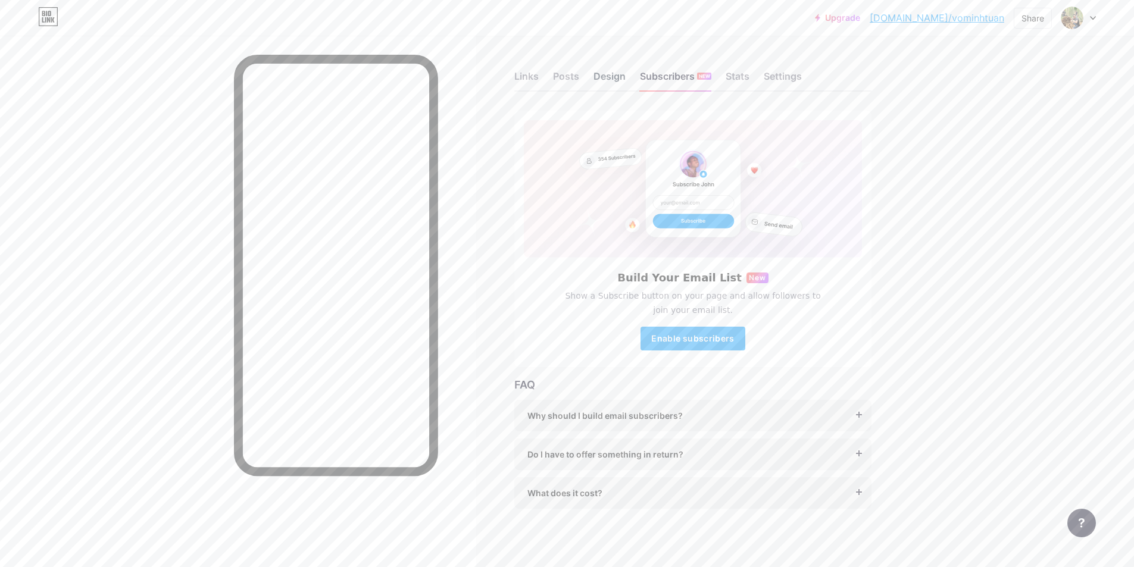
click at [615, 80] on div "Design" at bounding box center [610, 79] width 32 height 21
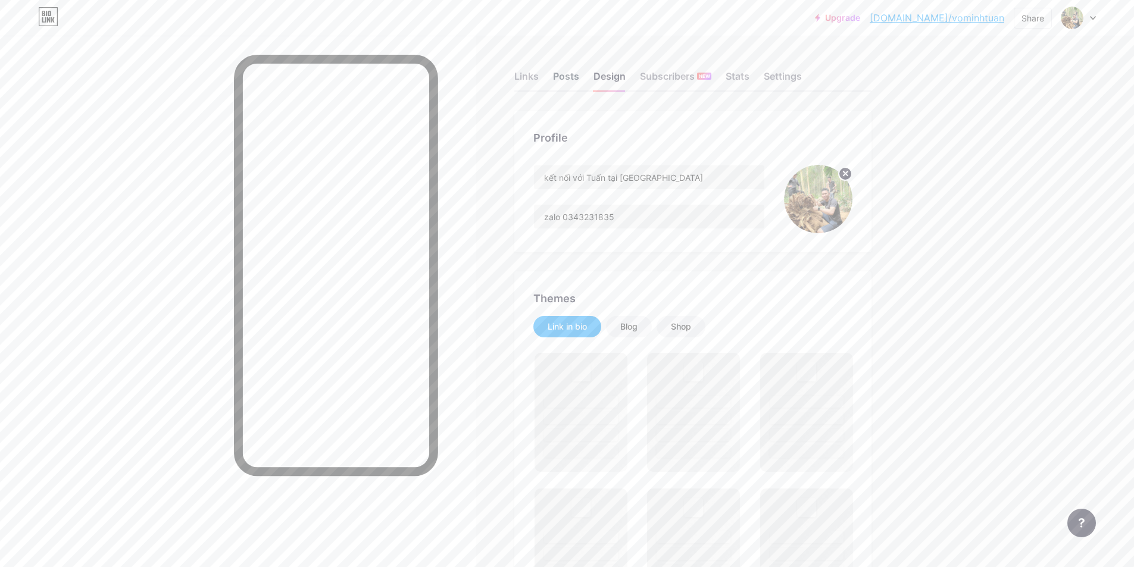
click at [569, 88] on div "Posts" at bounding box center [566, 79] width 26 height 21
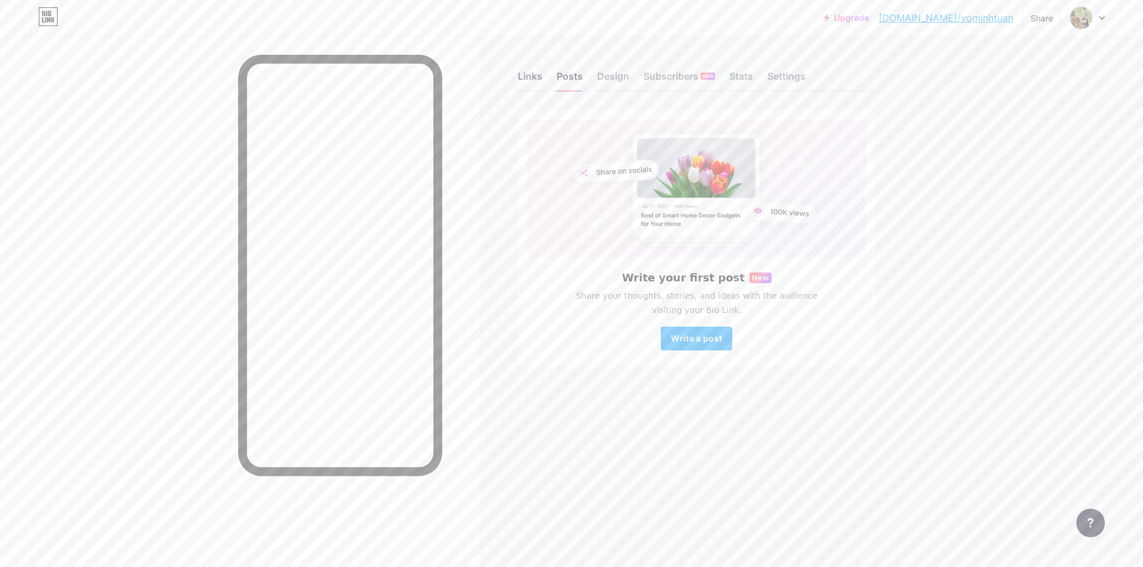
click at [539, 77] on div "Links" at bounding box center [530, 79] width 24 height 21
